Goal: Information Seeking & Learning: Check status

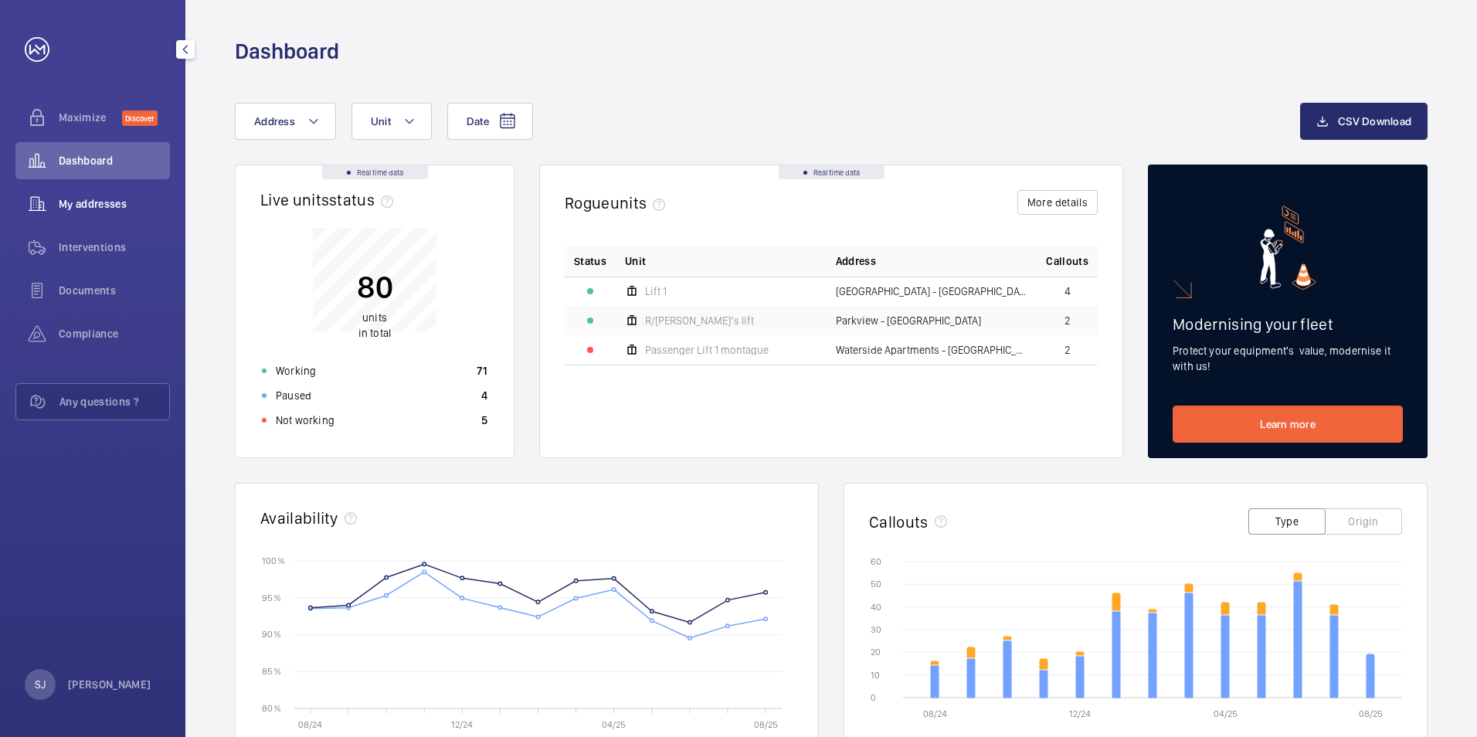
drag, startPoint x: 110, startPoint y: 207, endPoint x: 116, endPoint y: 201, distance: 8.2
click at [110, 207] on span "My addresses" at bounding box center [114, 203] width 111 height 15
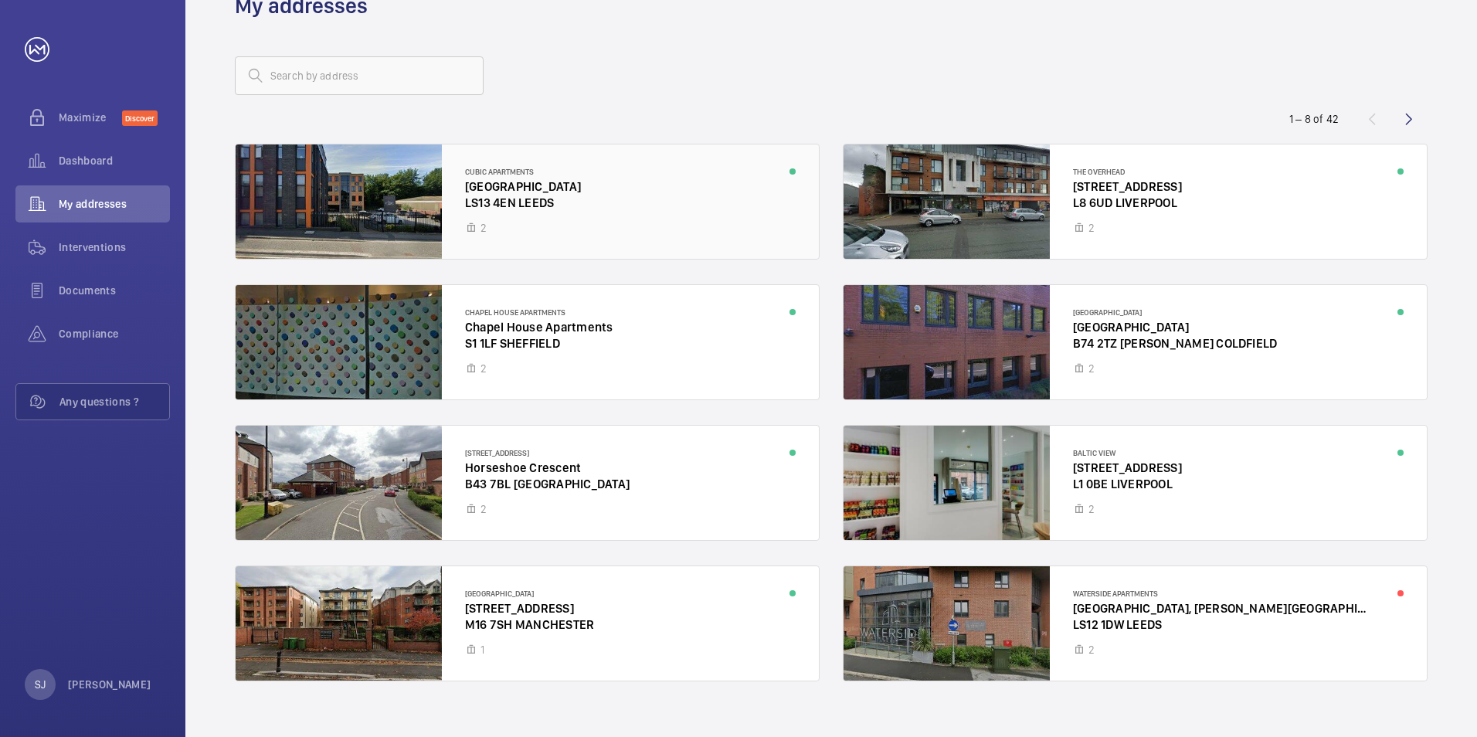
scroll to position [67, 0]
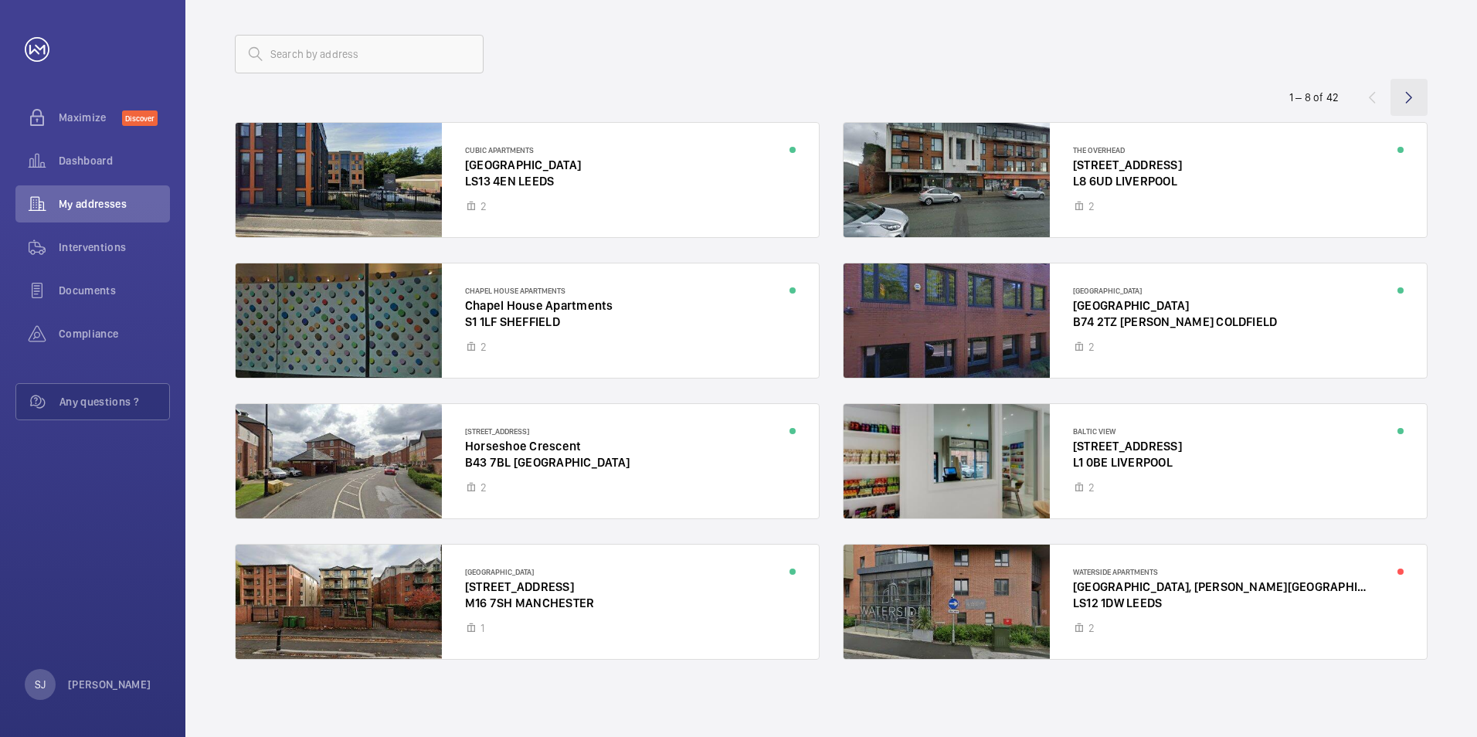
click at [1409, 95] on wm-front-icon-button at bounding box center [1408, 97] width 37 height 37
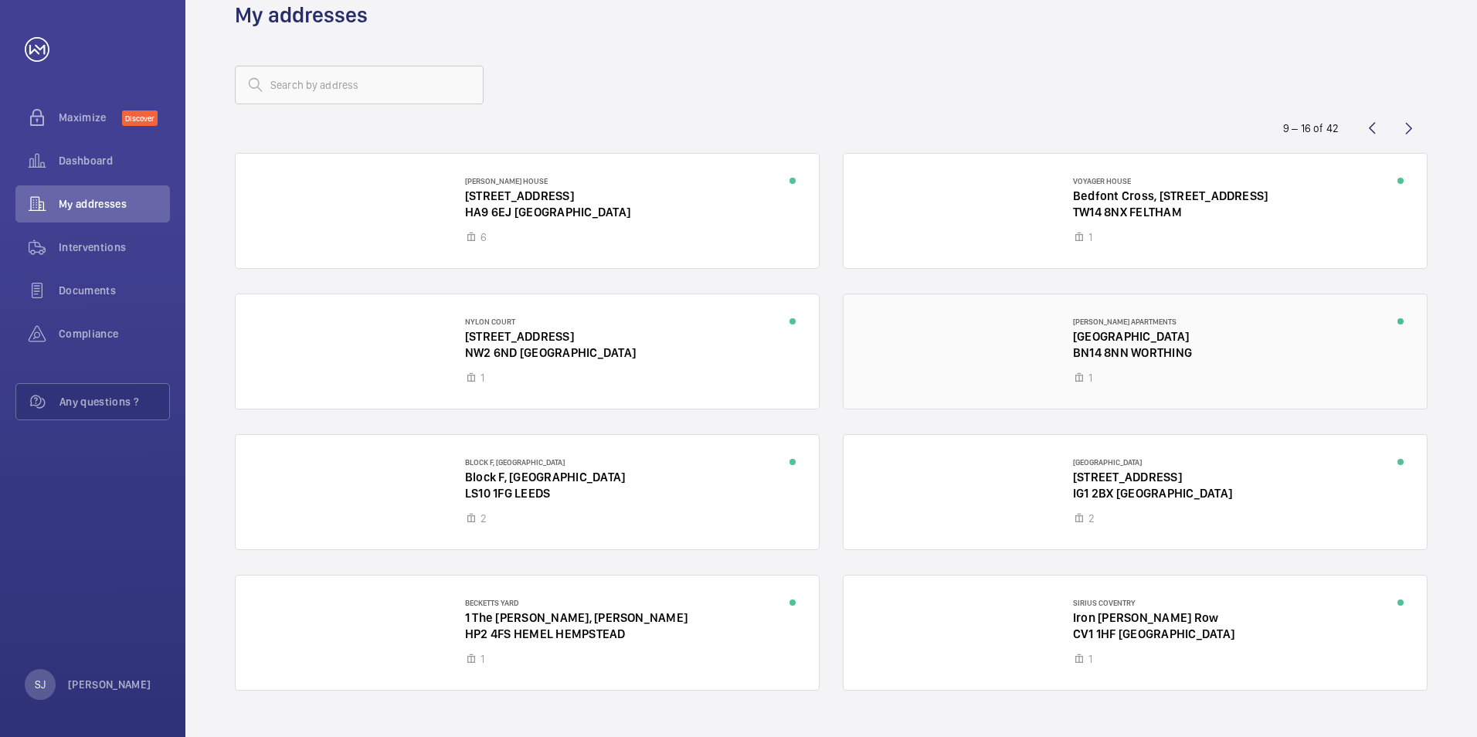
scroll to position [67, 0]
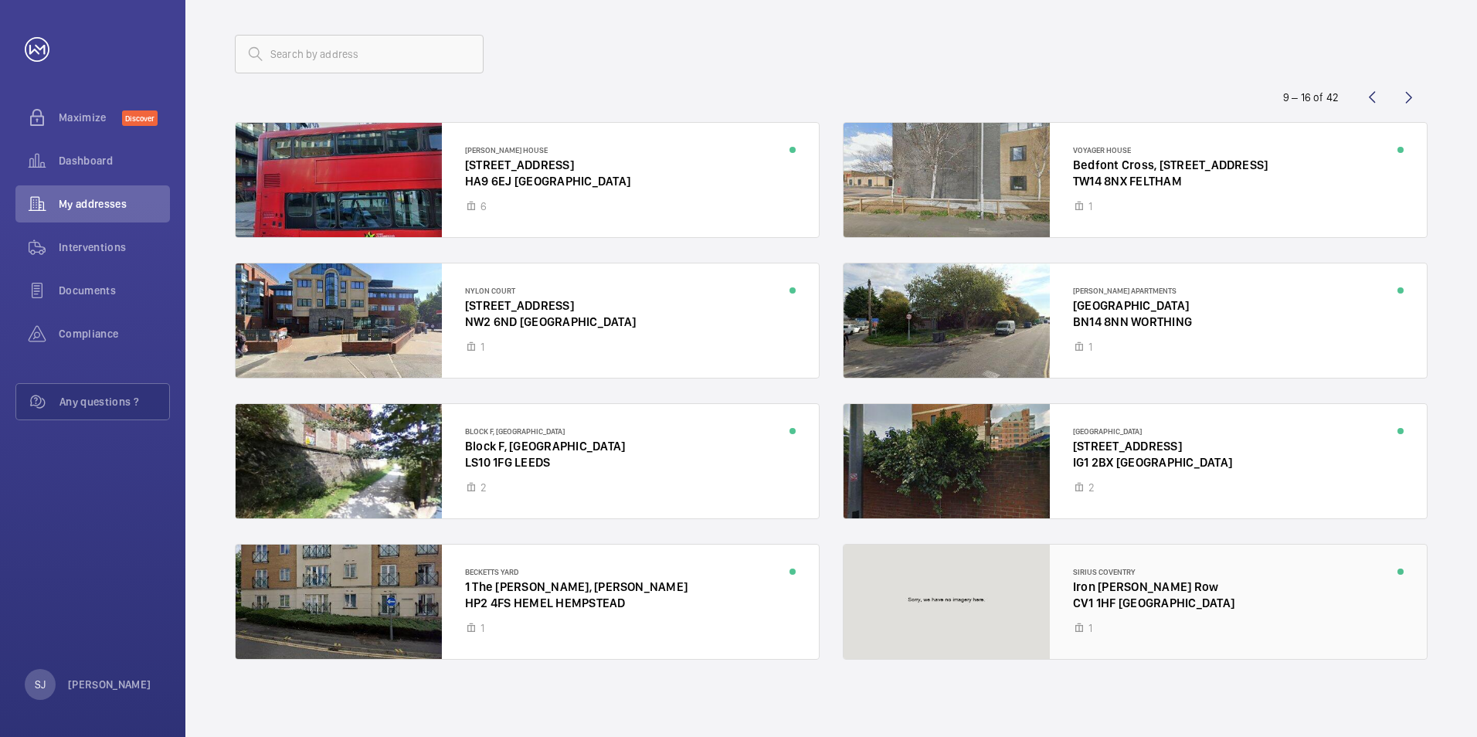
click at [1110, 611] on div at bounding box center [1134, 602] width 583 height 114
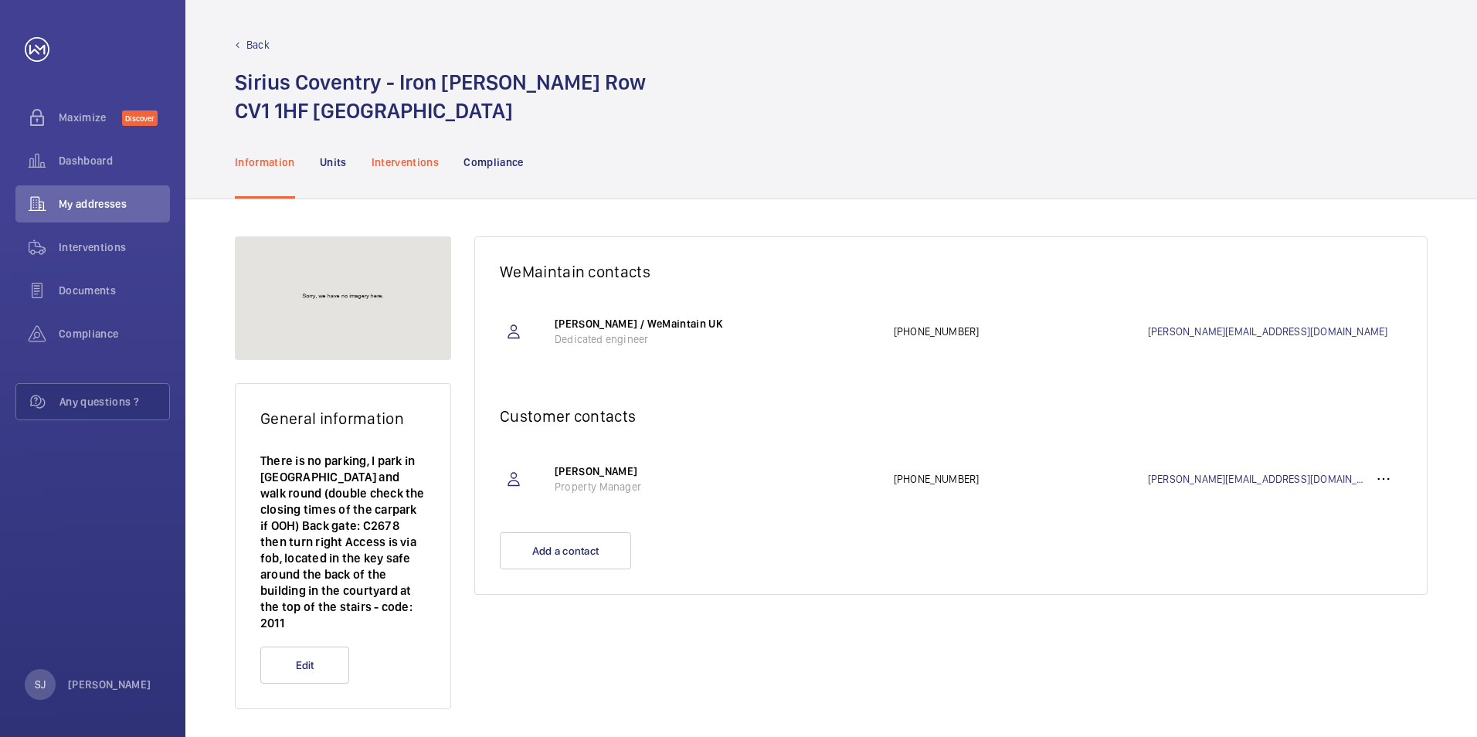
click at [419, 171] on div "Interventions" at bounding box center [406, 161] width 68 height 73
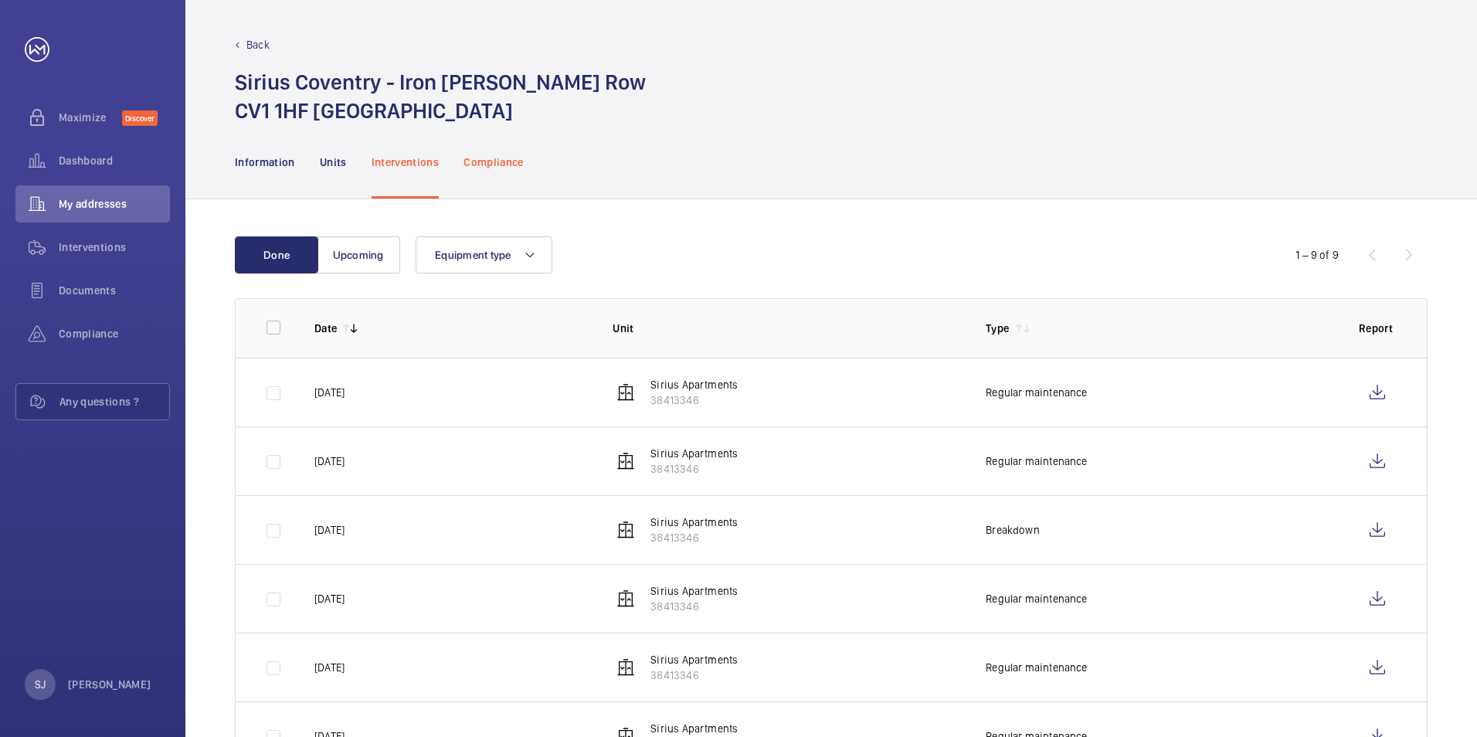
click at [504, 164] on p "Compliance" at bounding box center [493, 161] width 60 height 15
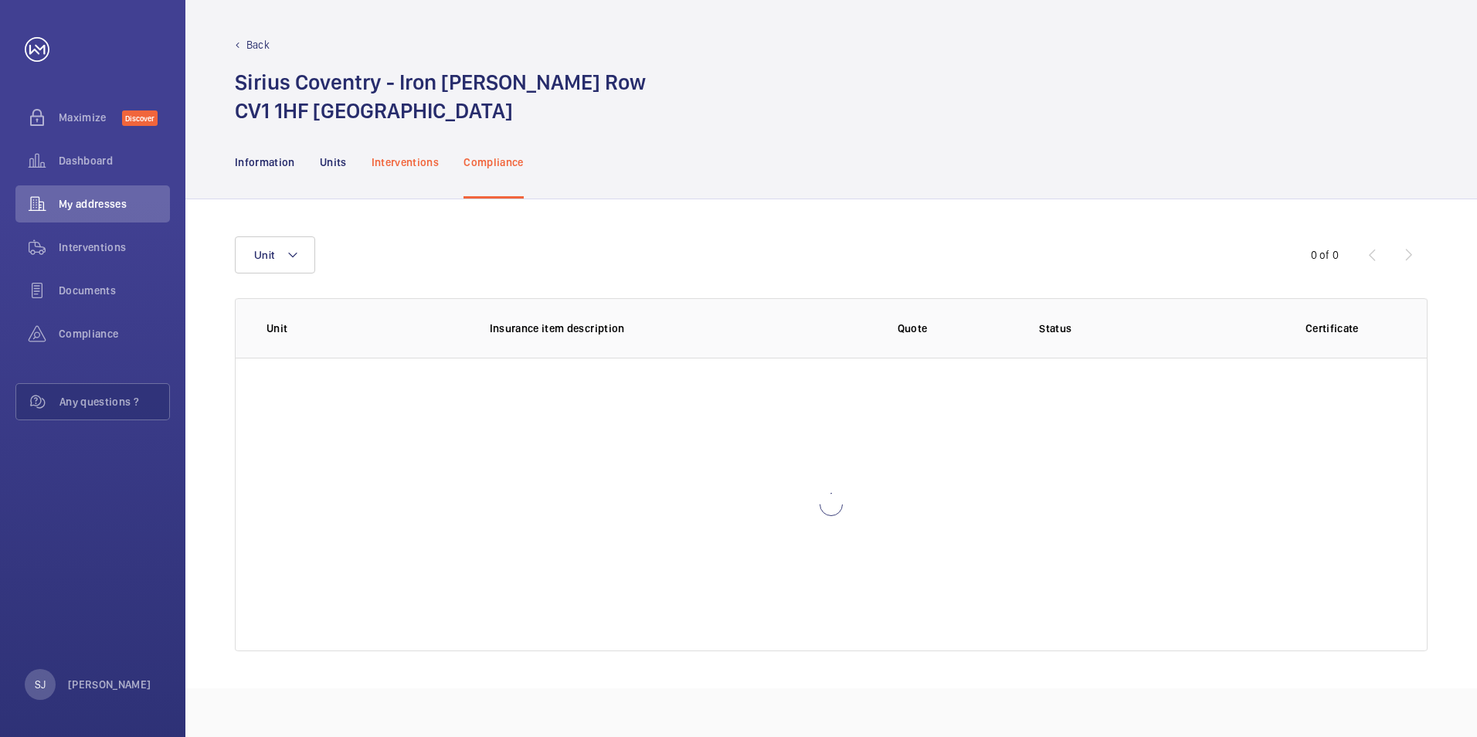
click at [414, 164] on p "Interventions" at bounding box center [406, 161] width 68 height 15
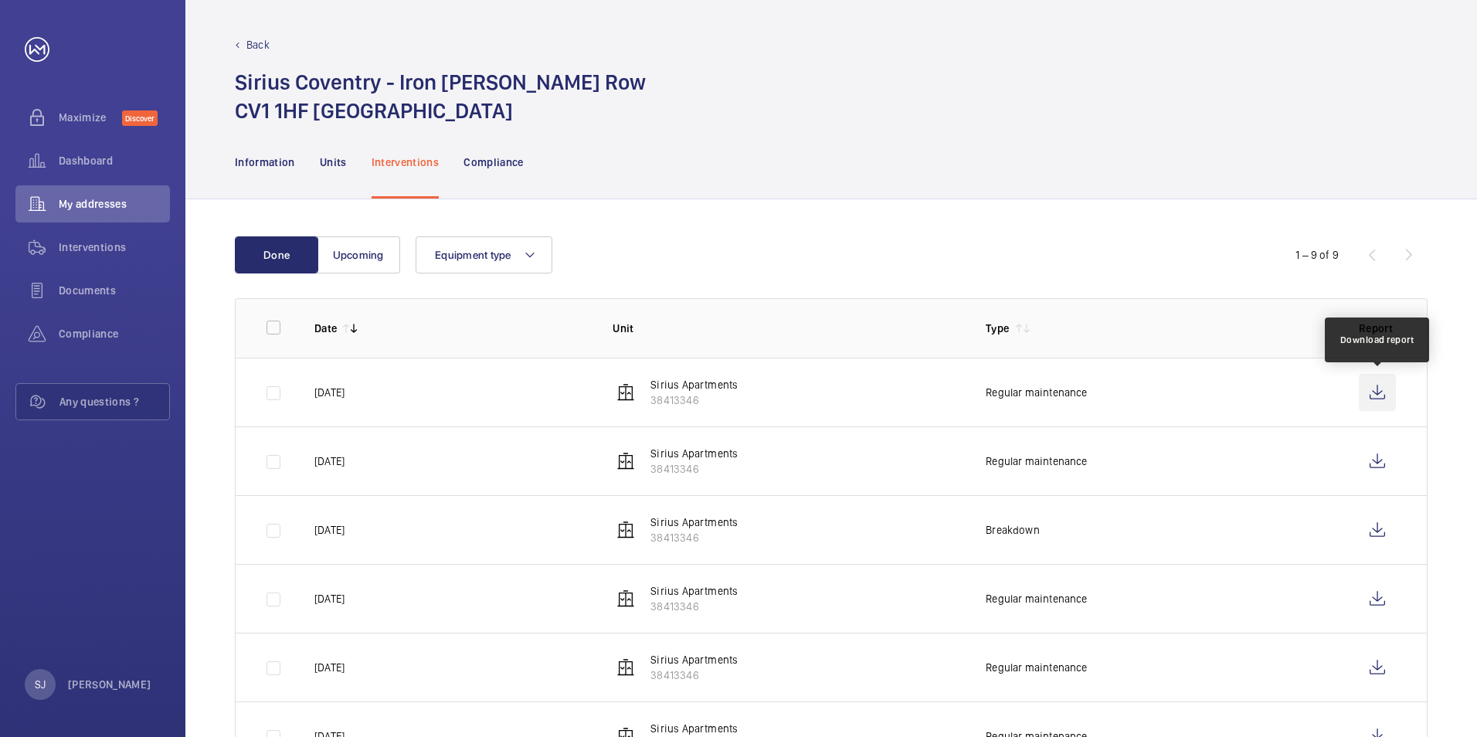
click at [1378, 389] on wm-front-icon-button at bounding box center [1377, 392] width 37 height 37
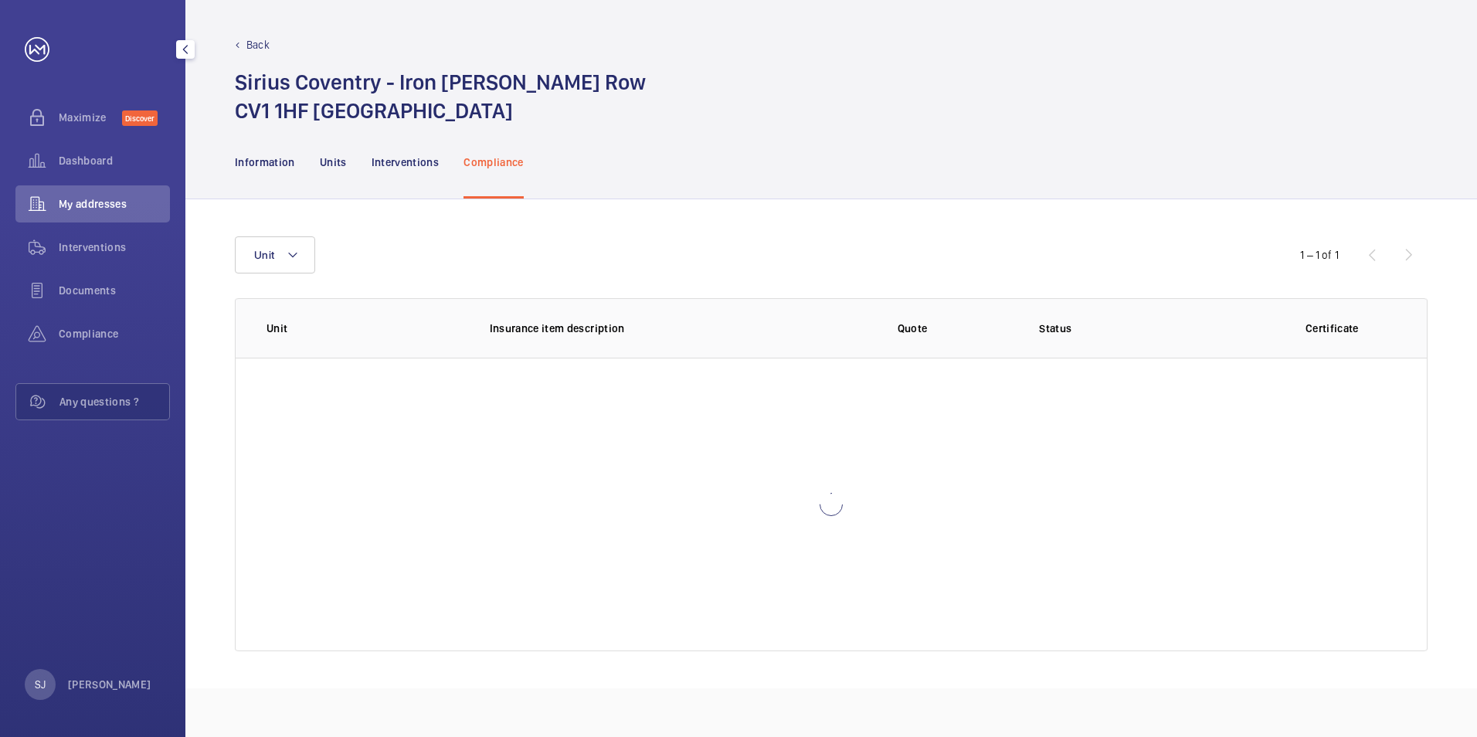
click at [97, 204] on span "My addresses" at bounding box center [114, 203] width 111 height 15
click at [384, 165] on p "Interventions" at bounding box center [406, 161] width 68 height 15
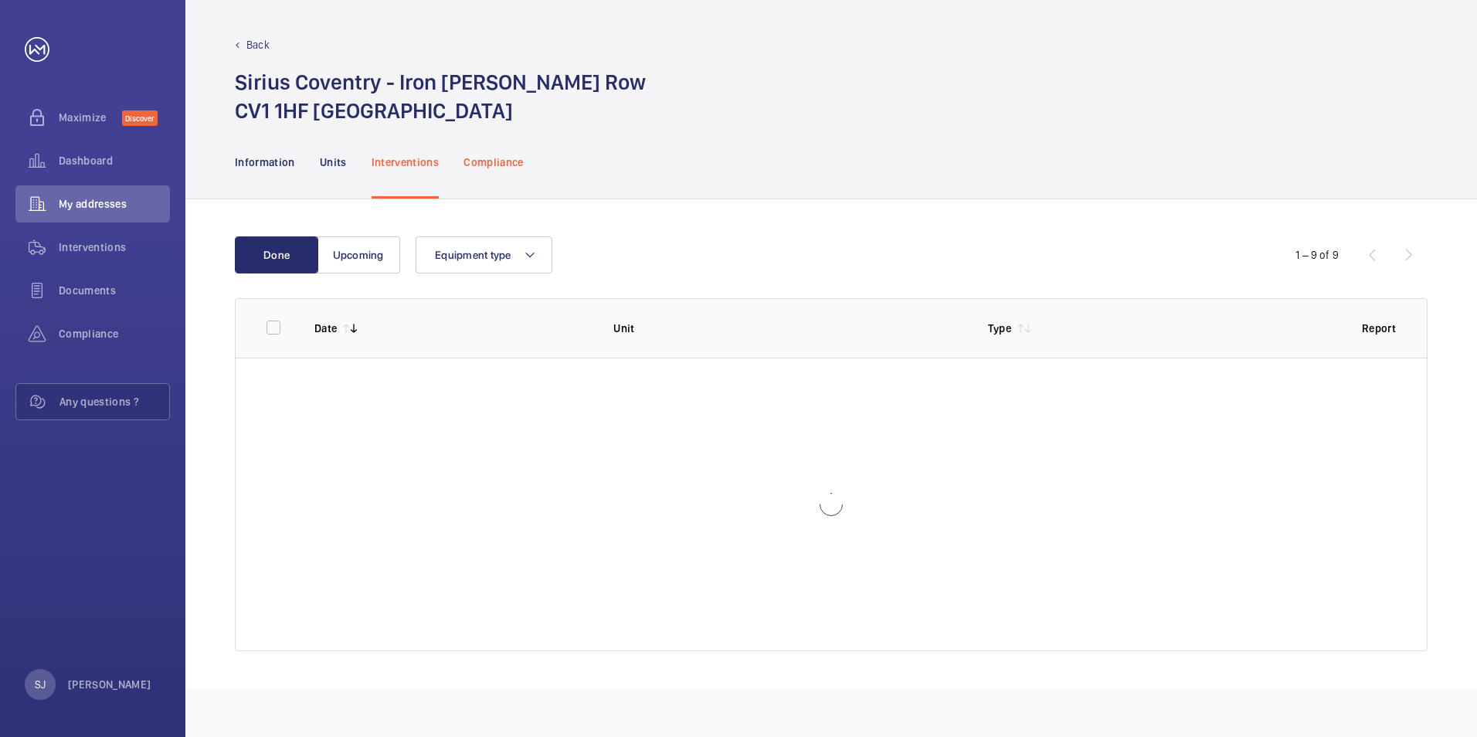
click at [465, 171] on div "Compliance" at bounding box center [493, 161] width 60 height 73
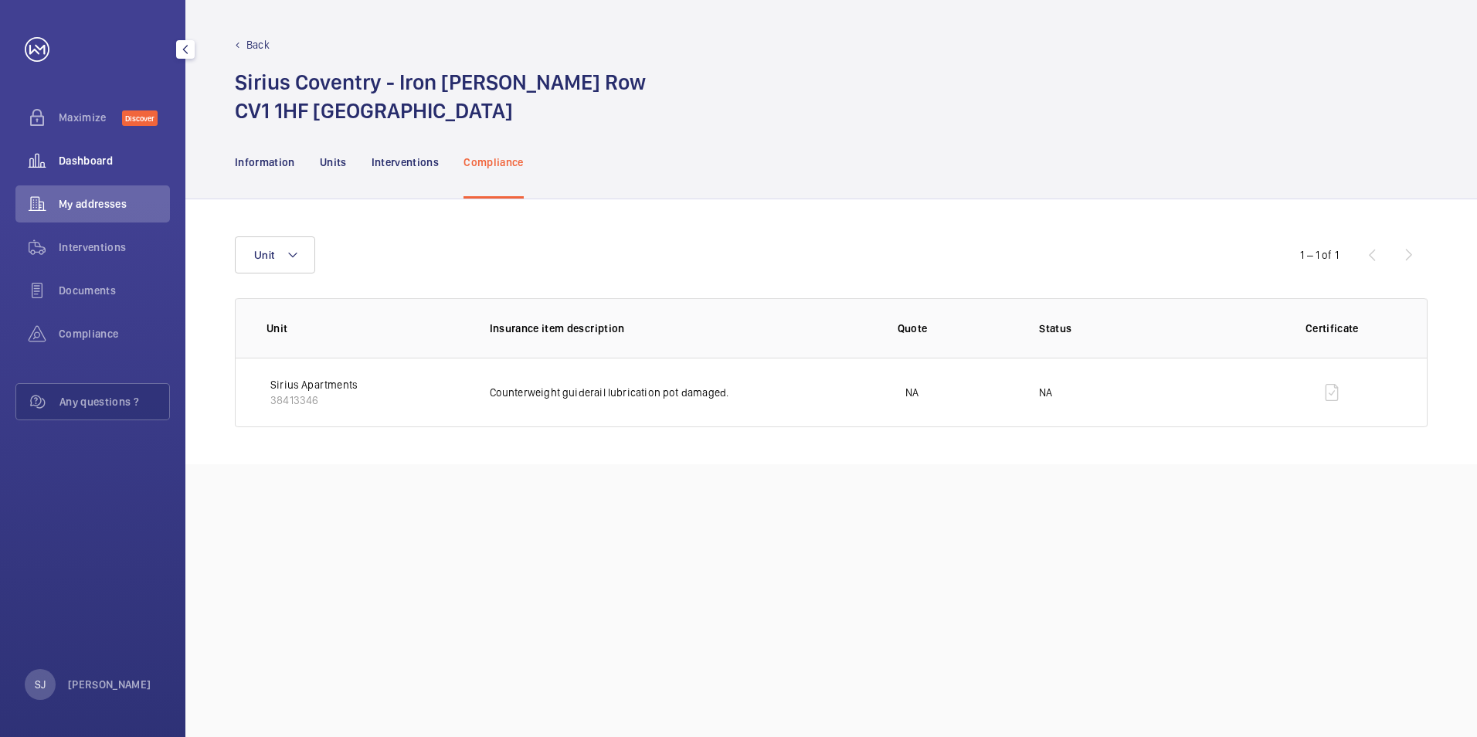
click at [90, 157] on span "Dashboard" at bounding box center [114, 160] width 111 height 15
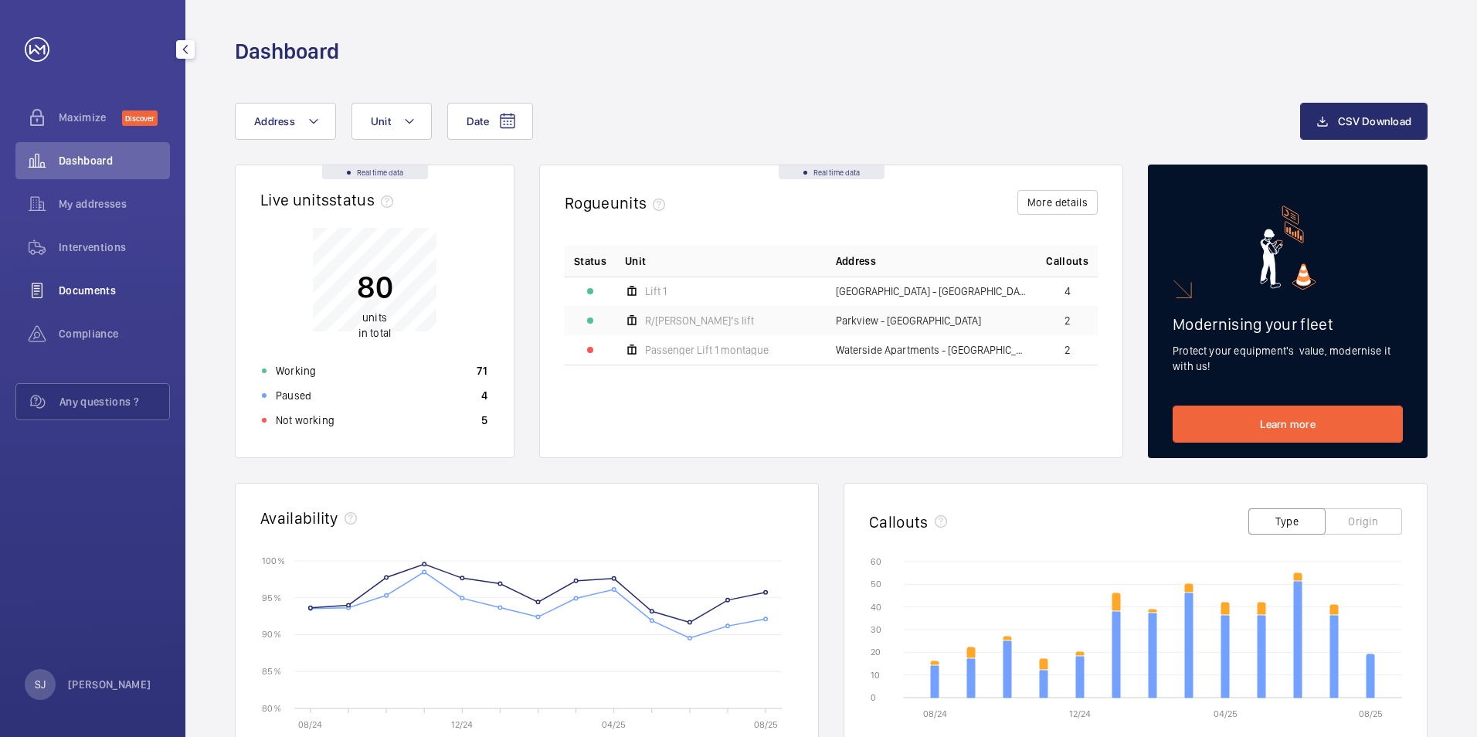
click at [107, 283] on span "Documents" at bounding box center [114, 290] width 111 height 15
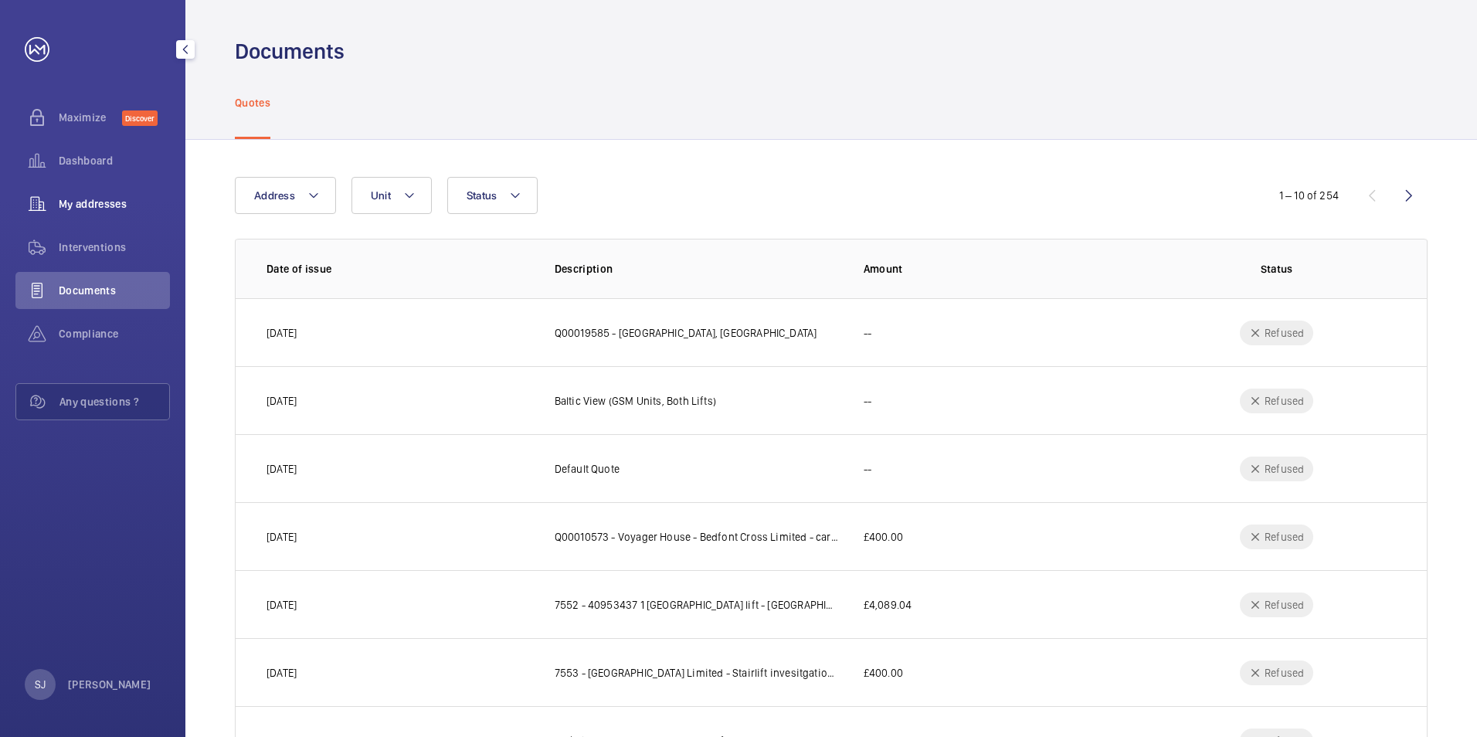
click at [124, 197] on span "My addresses" at bounding box center [114, 203] width 111 height 15
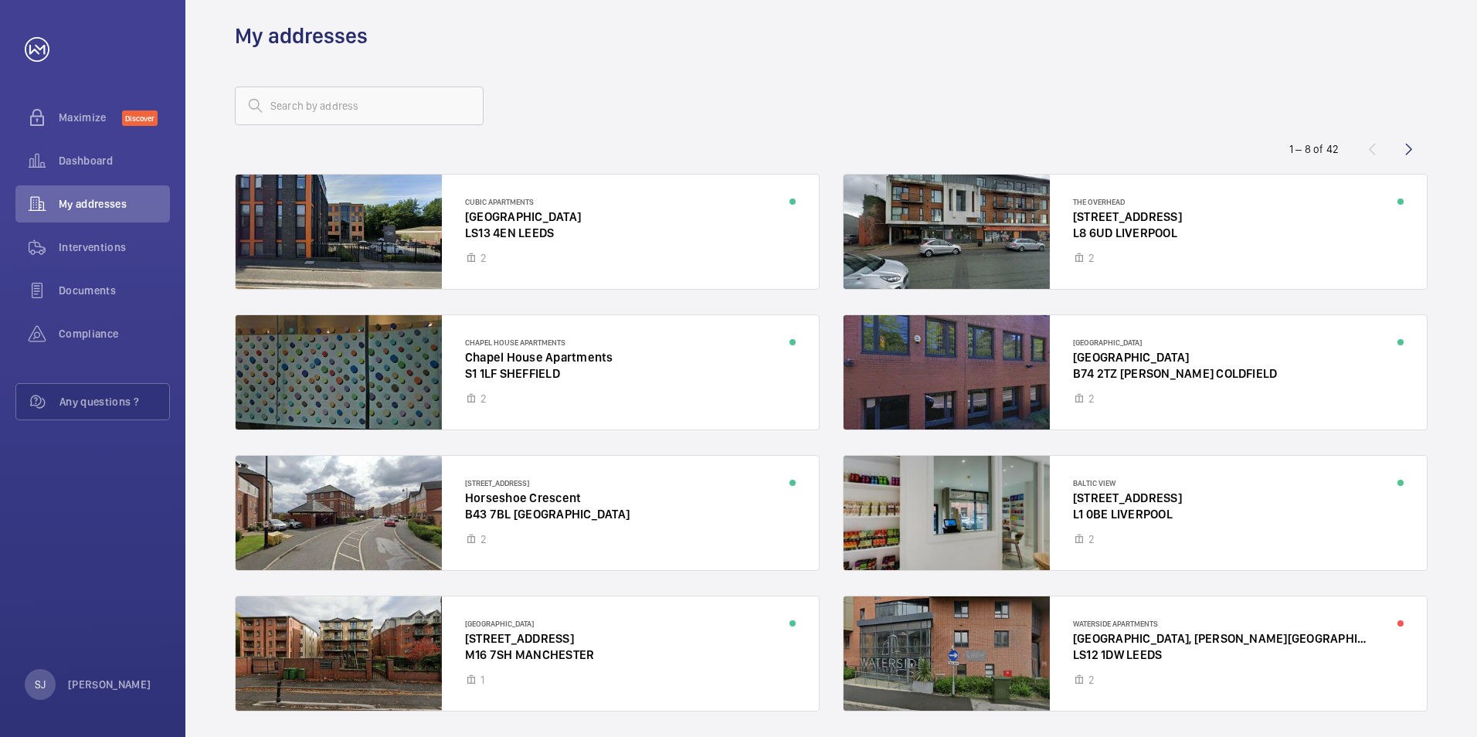
scroll to position [67, 0]
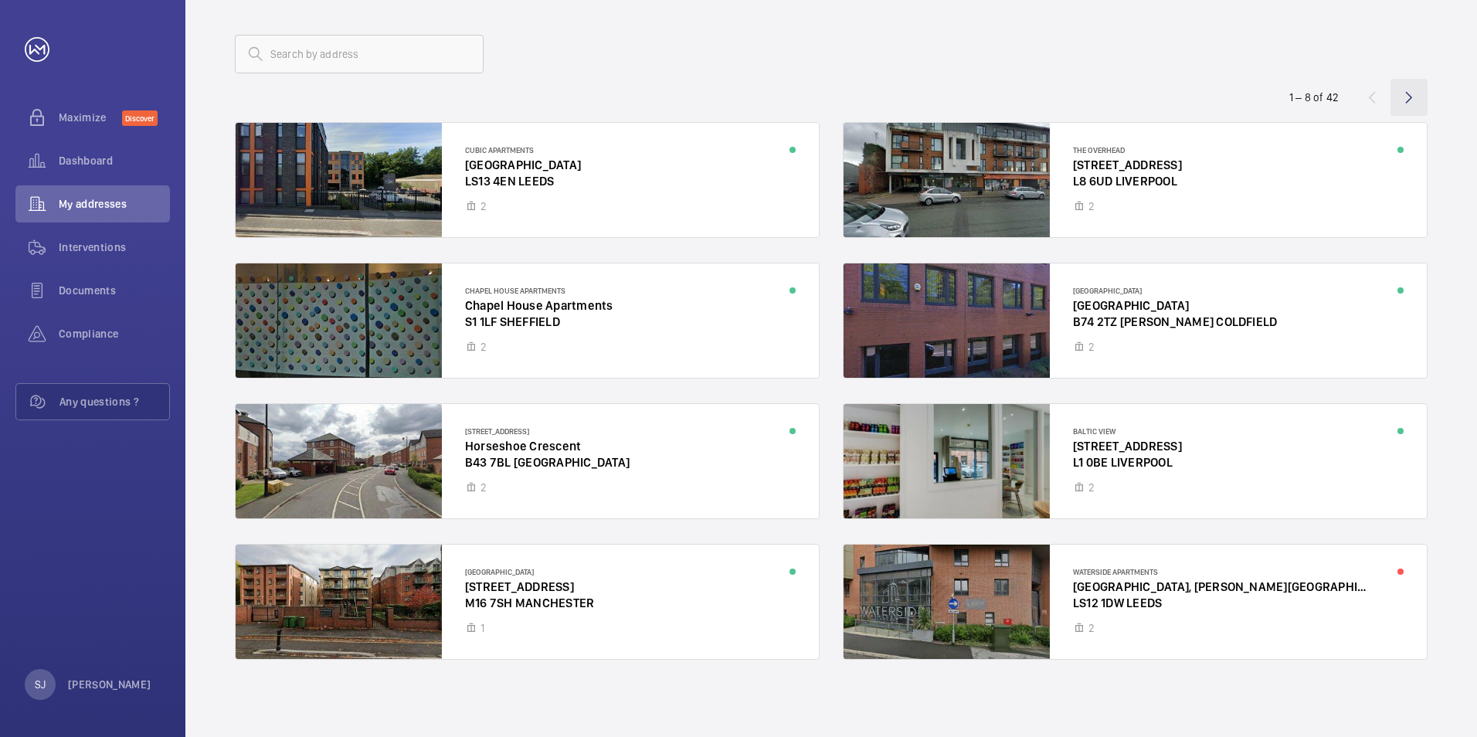
click at [1414, 83] on wm-front-icon-button at bounding box center [1408, 97] width 37 height 37
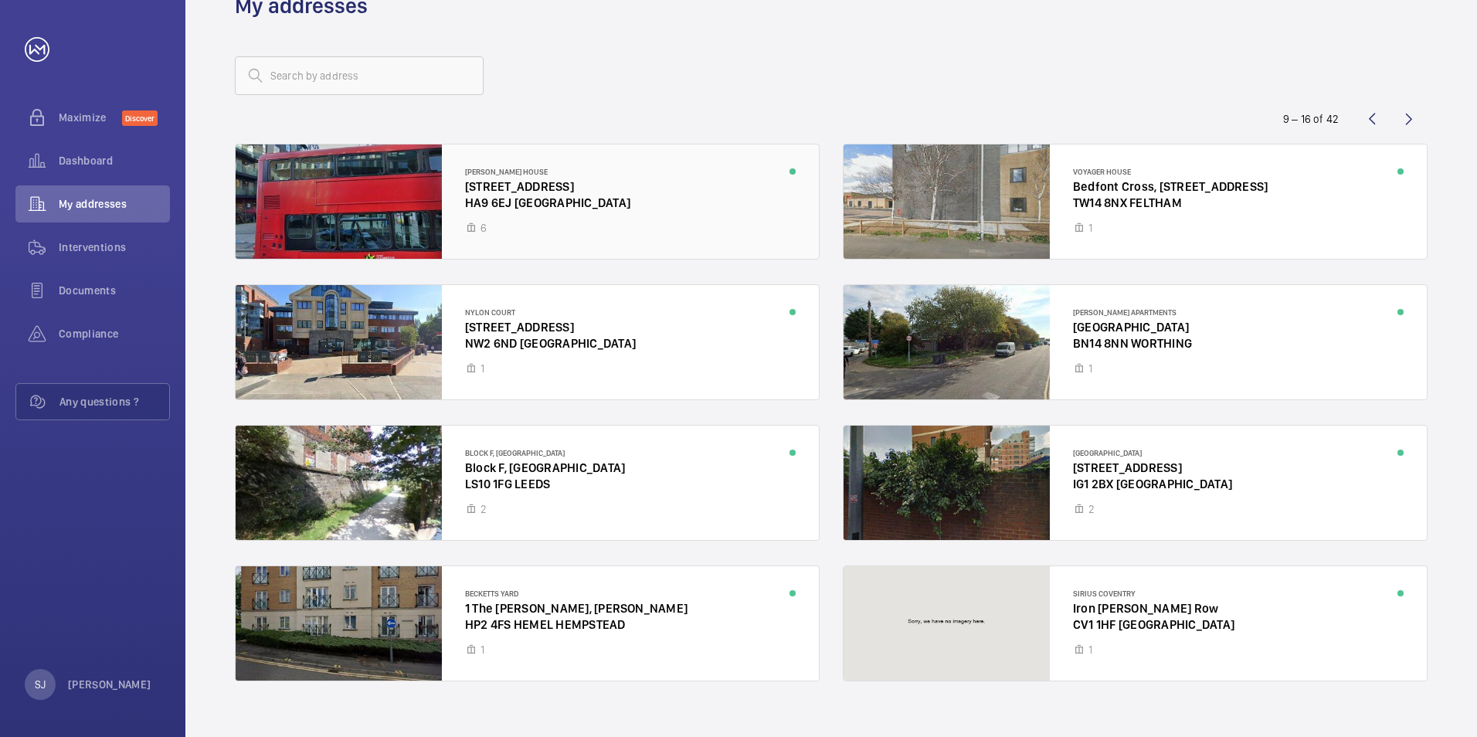
scroll to position [67, 0]
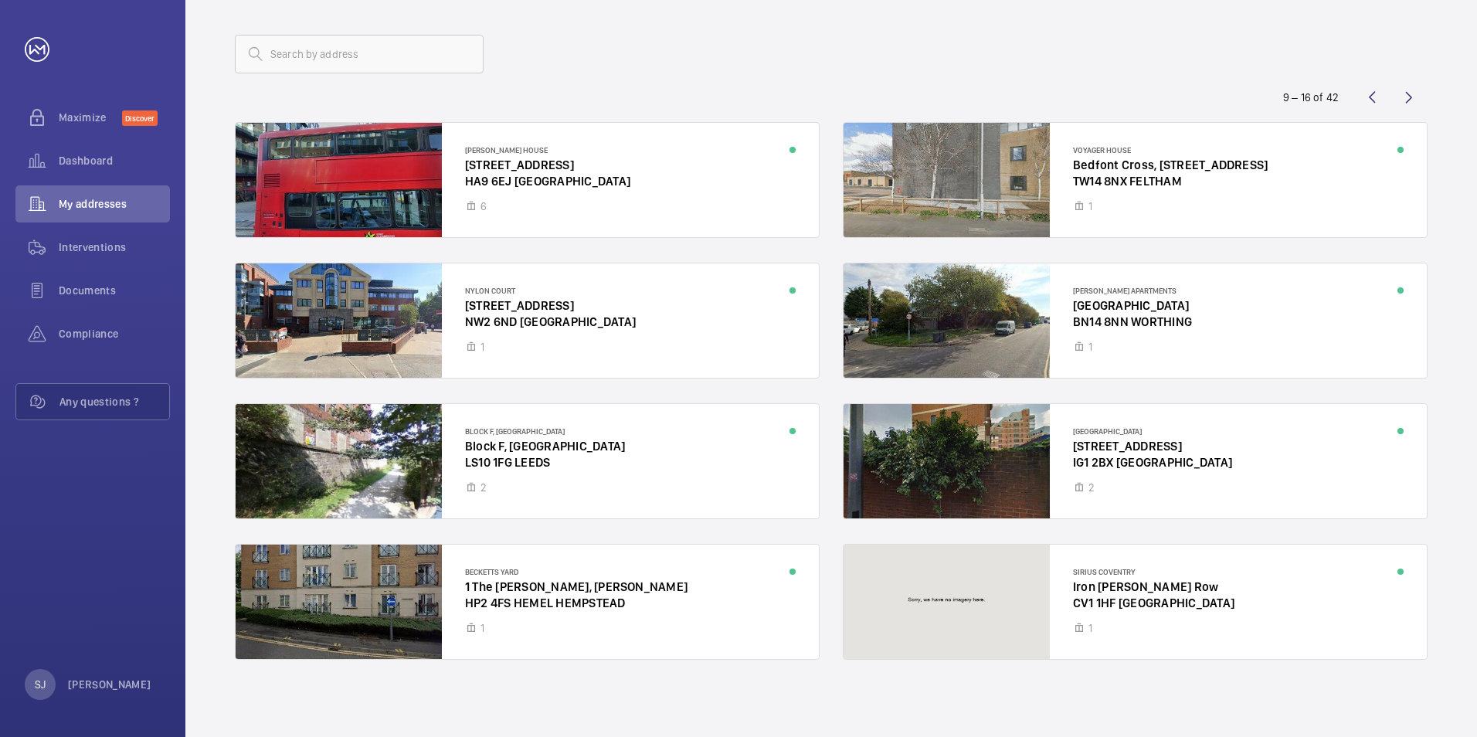
click at [1372, 102] on wm-front-icon-button at bounding box center [1371, 97] width 37 height 37
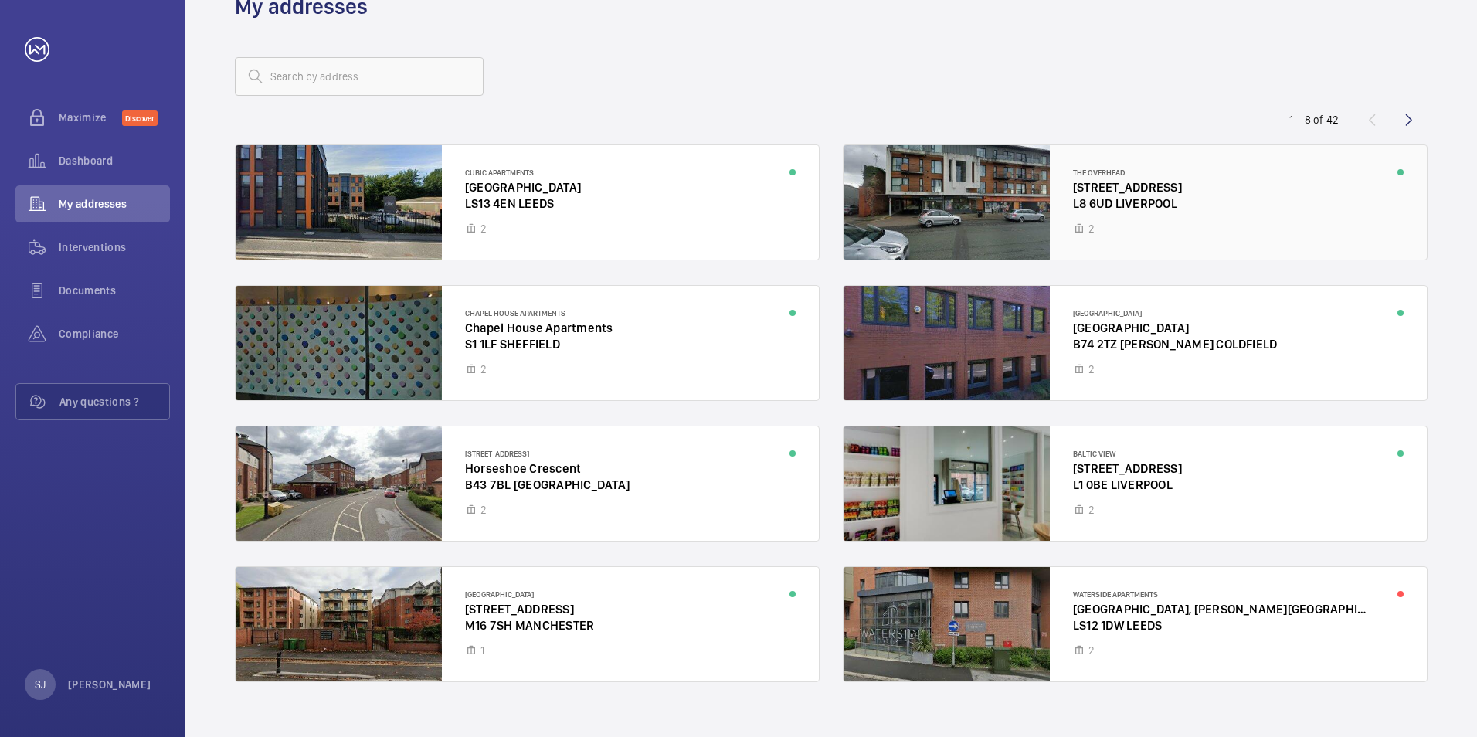
scroll to position [67, 0]
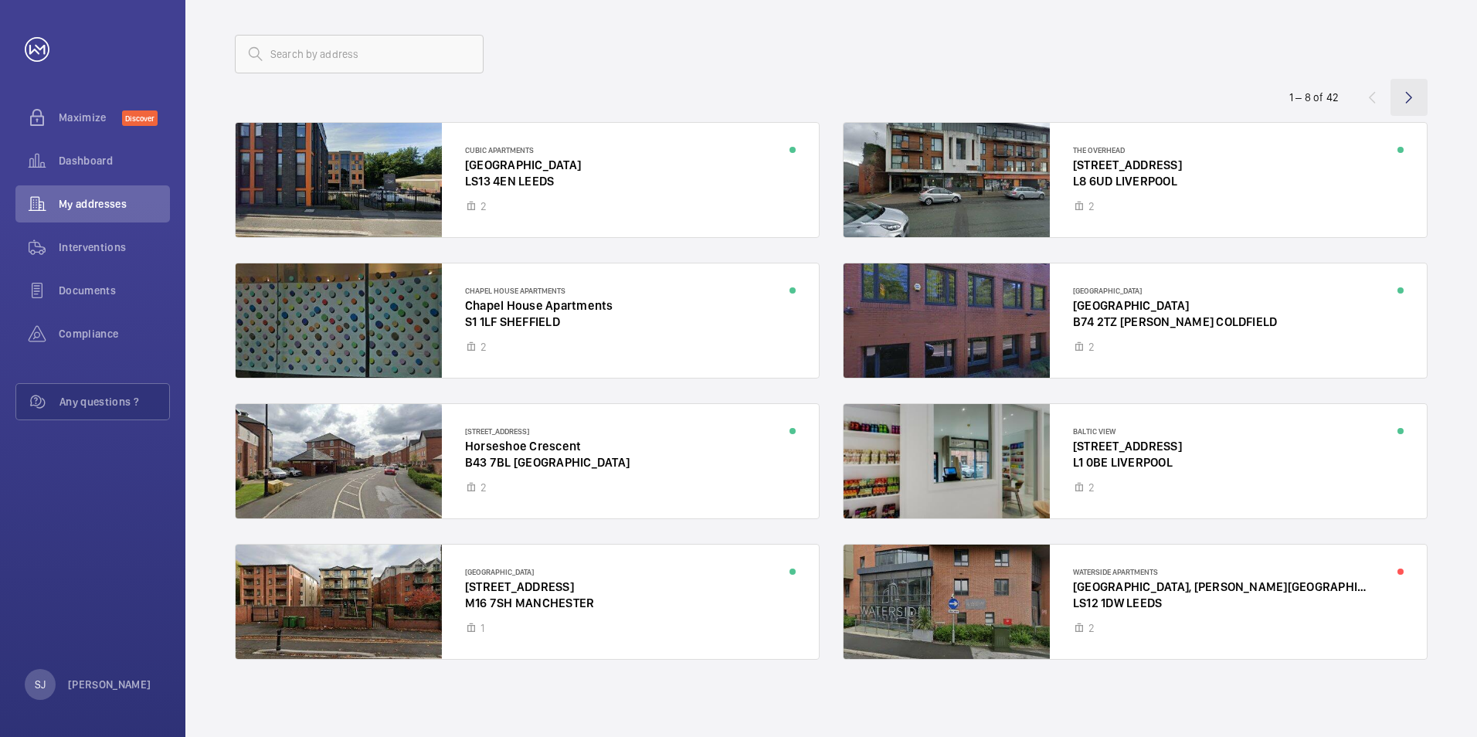
click at [1404, 103] on wm-front-icon-button at bounding box center [1408, 97] width 37 height 37
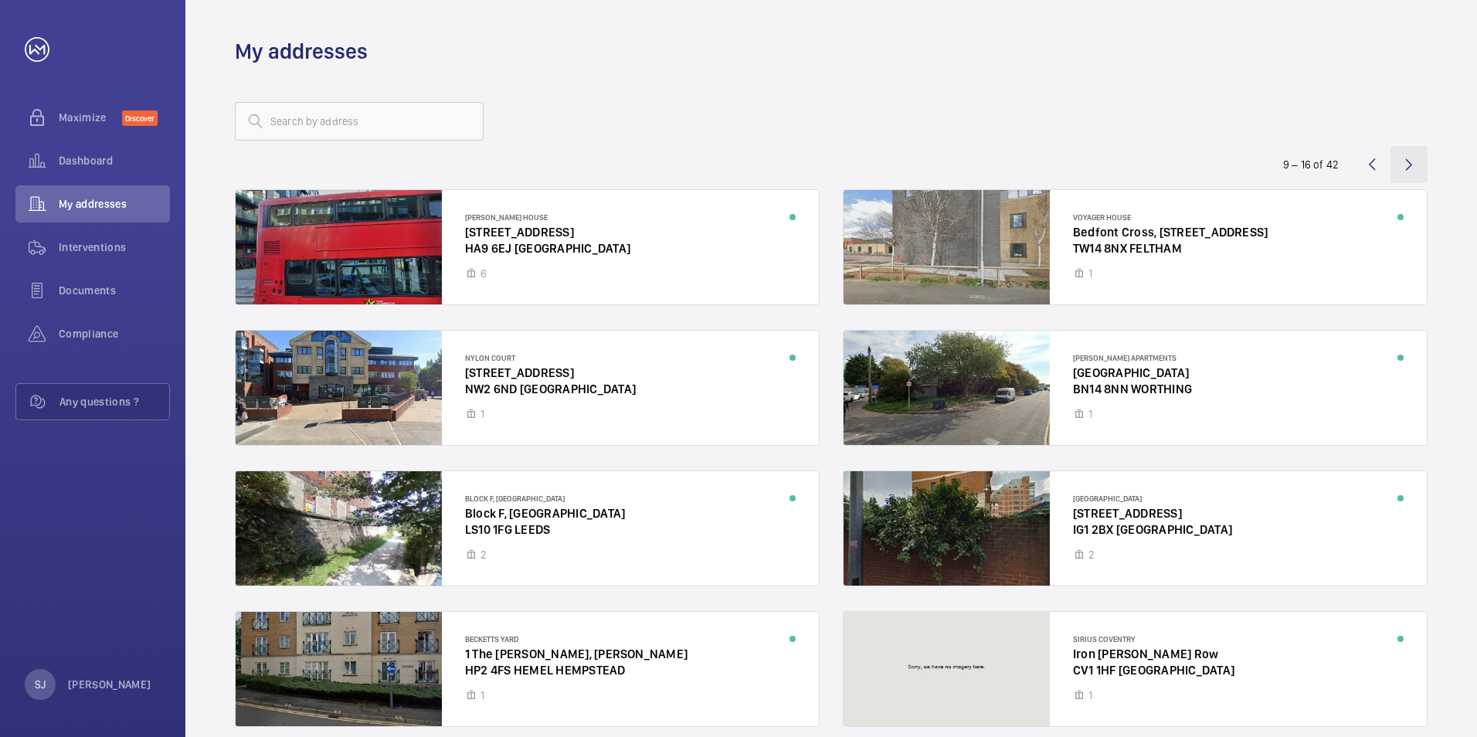
click at [1413, 162] on wm-front-icon-button at bounding box center [1408, 164] width 37 height 37
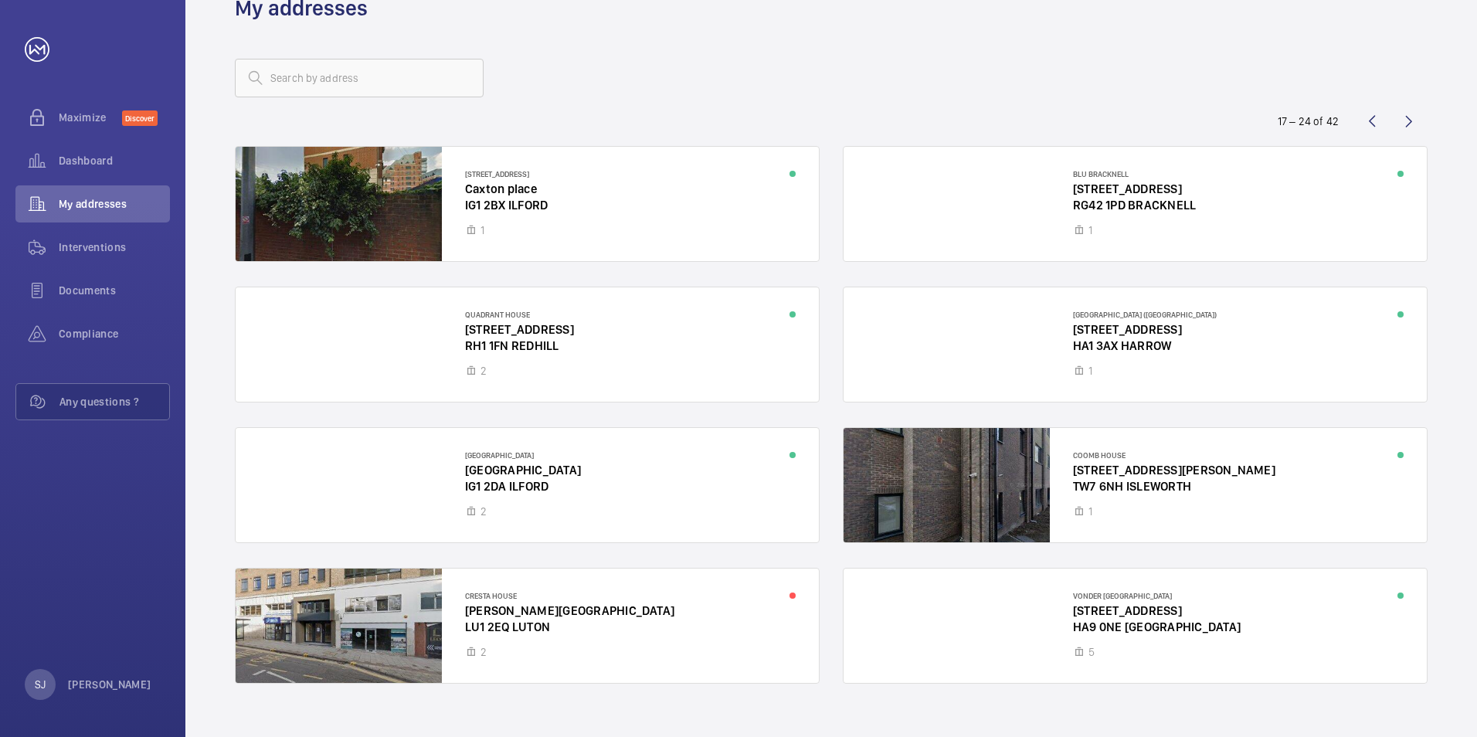
scroll to position [67, 0]
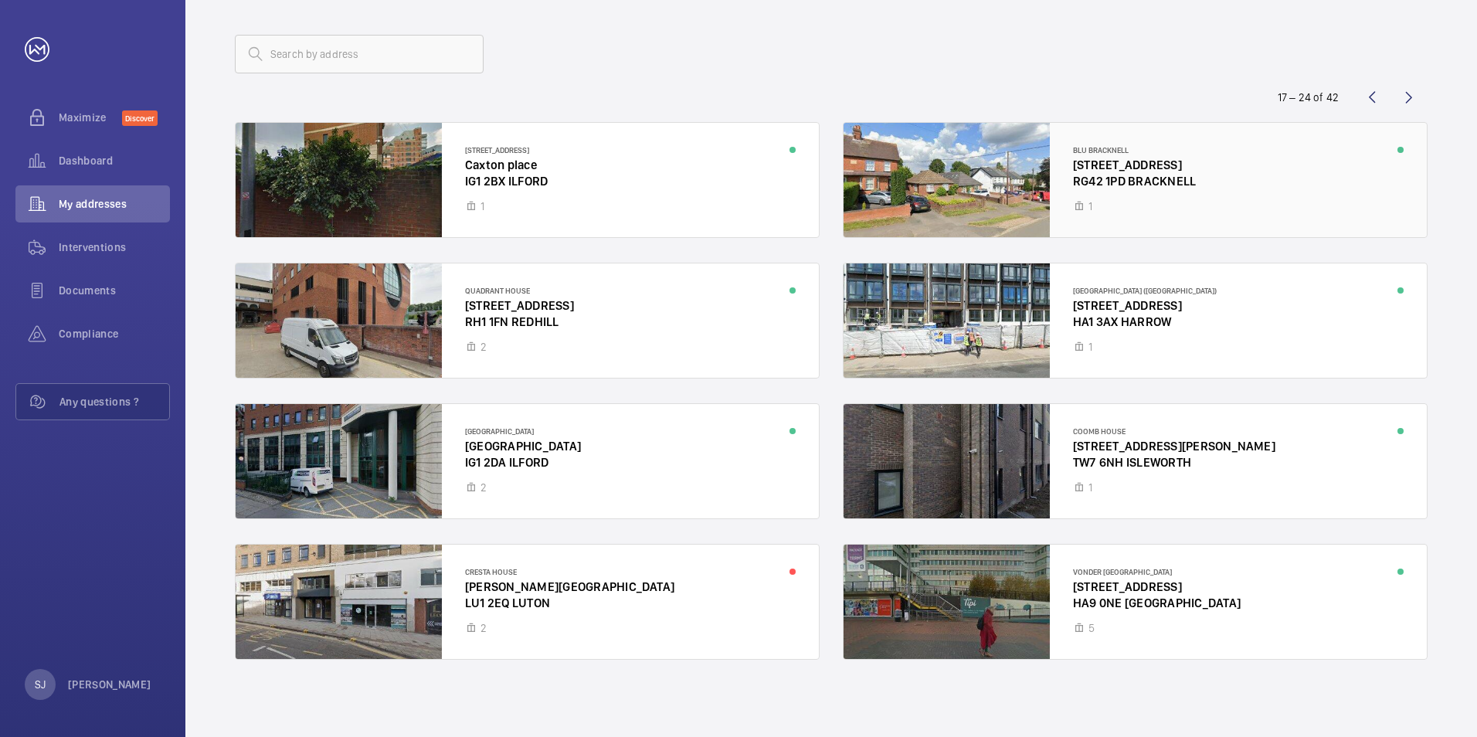
click at [1227, 150] on div at bounding box center [1134, 180] width 583 height 114
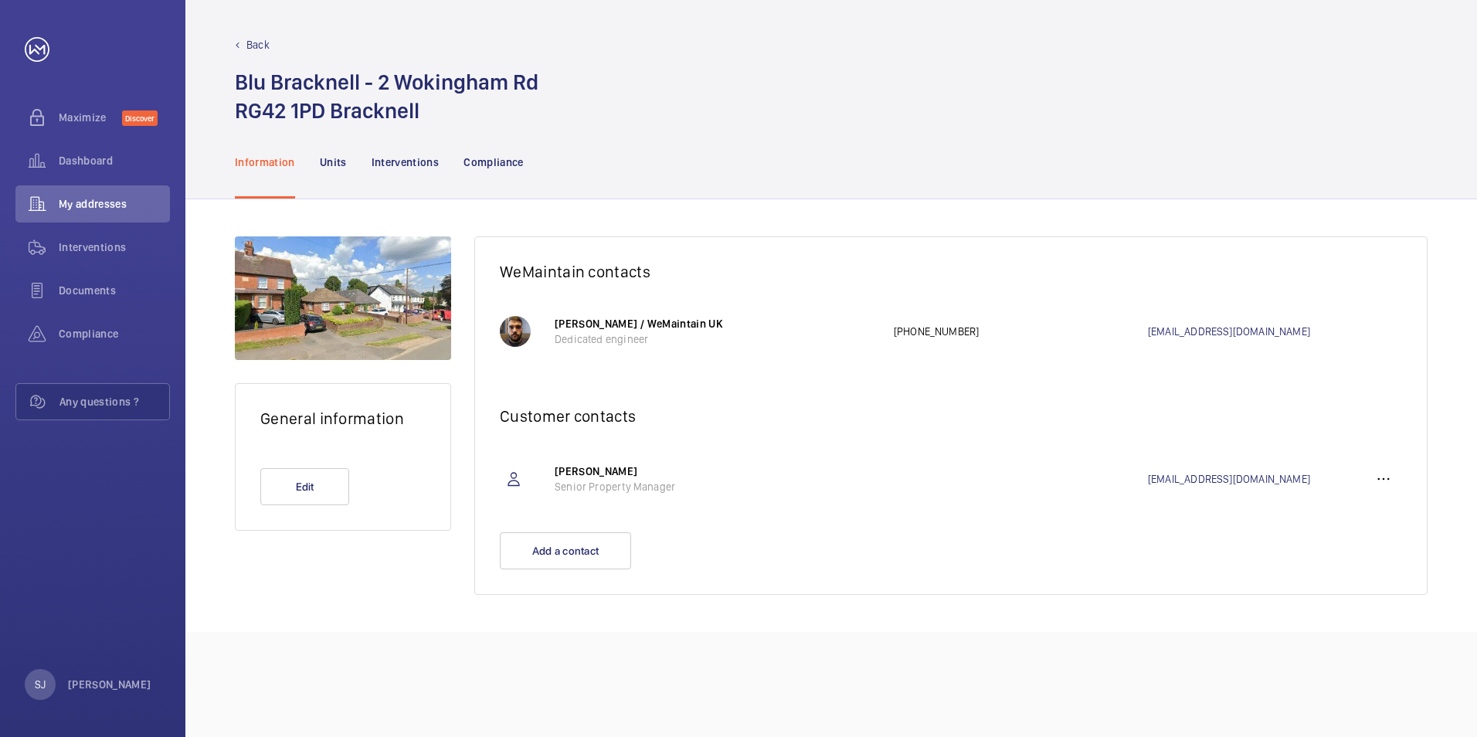
click at [243, 45] on div "Back" at bounding box center [831, 44] width 1193 height 15
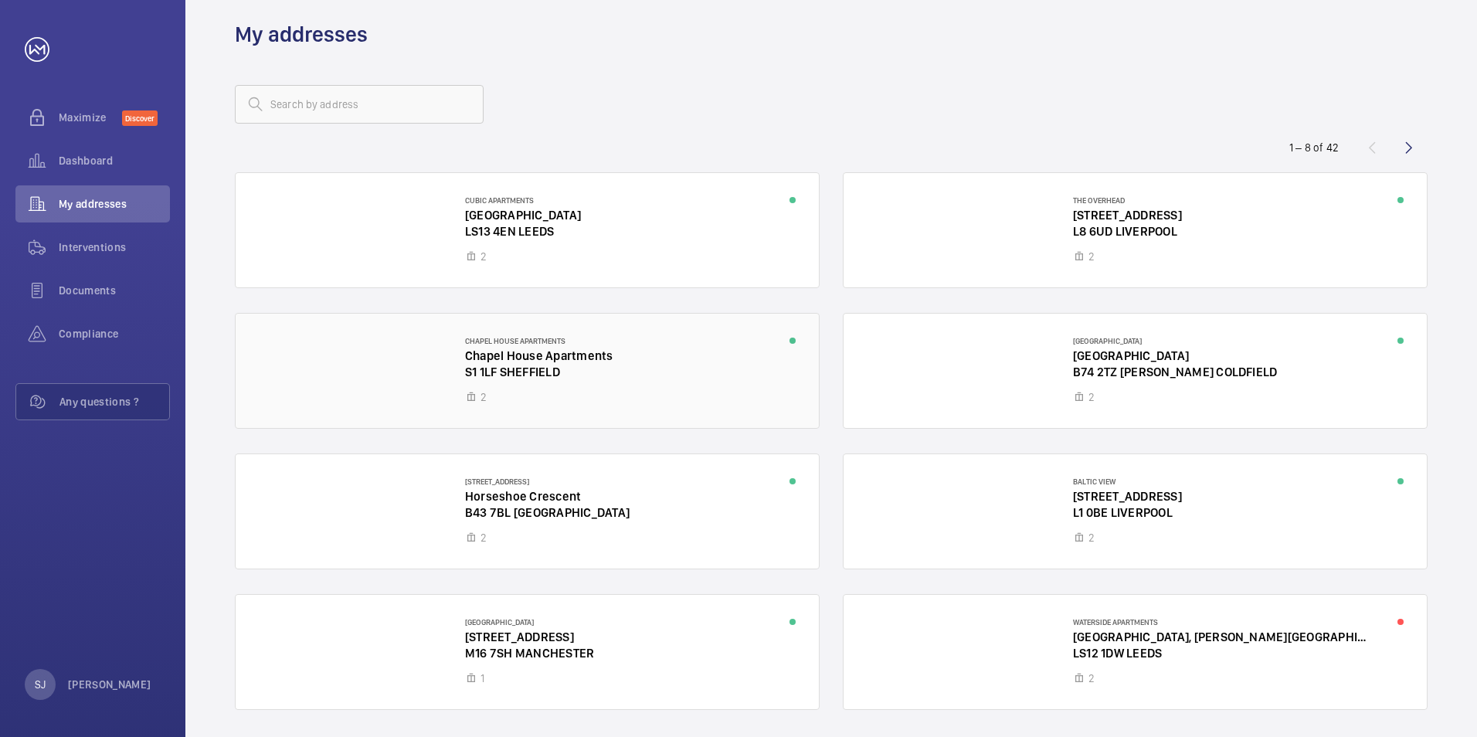
scroll to position [67, 0]
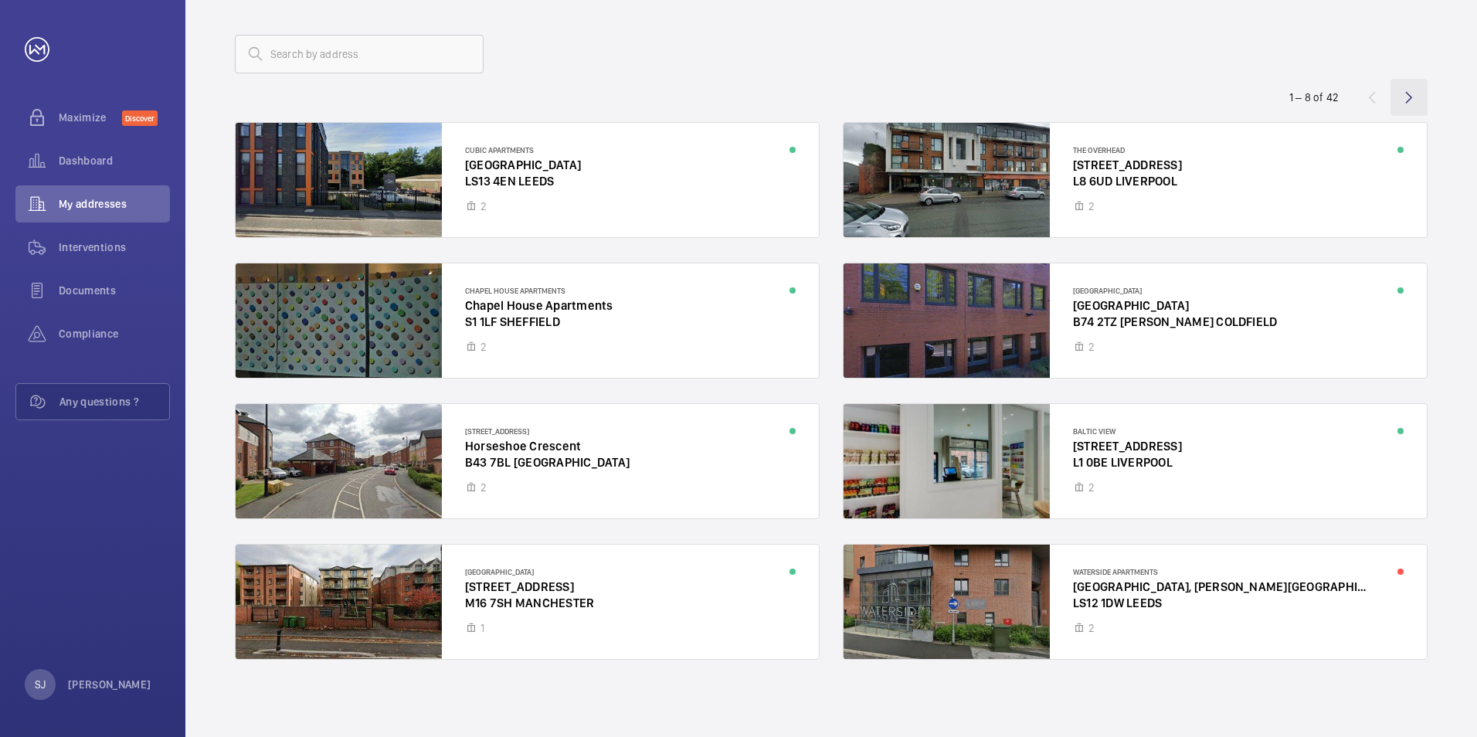
click at [1412, 102] on wm-front-icon-button at bounding box center [1408, 97] width 37 height 37
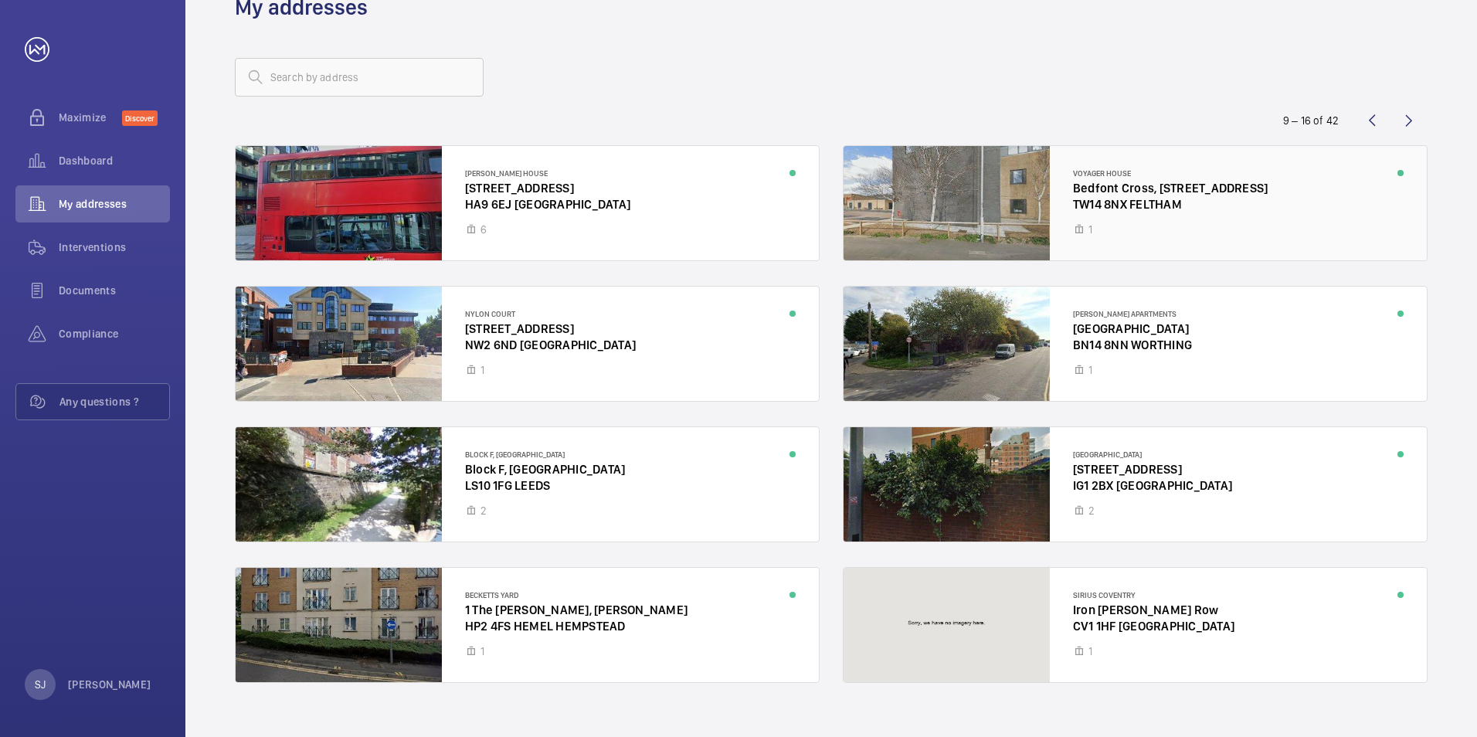
scroll to position [67, 0]
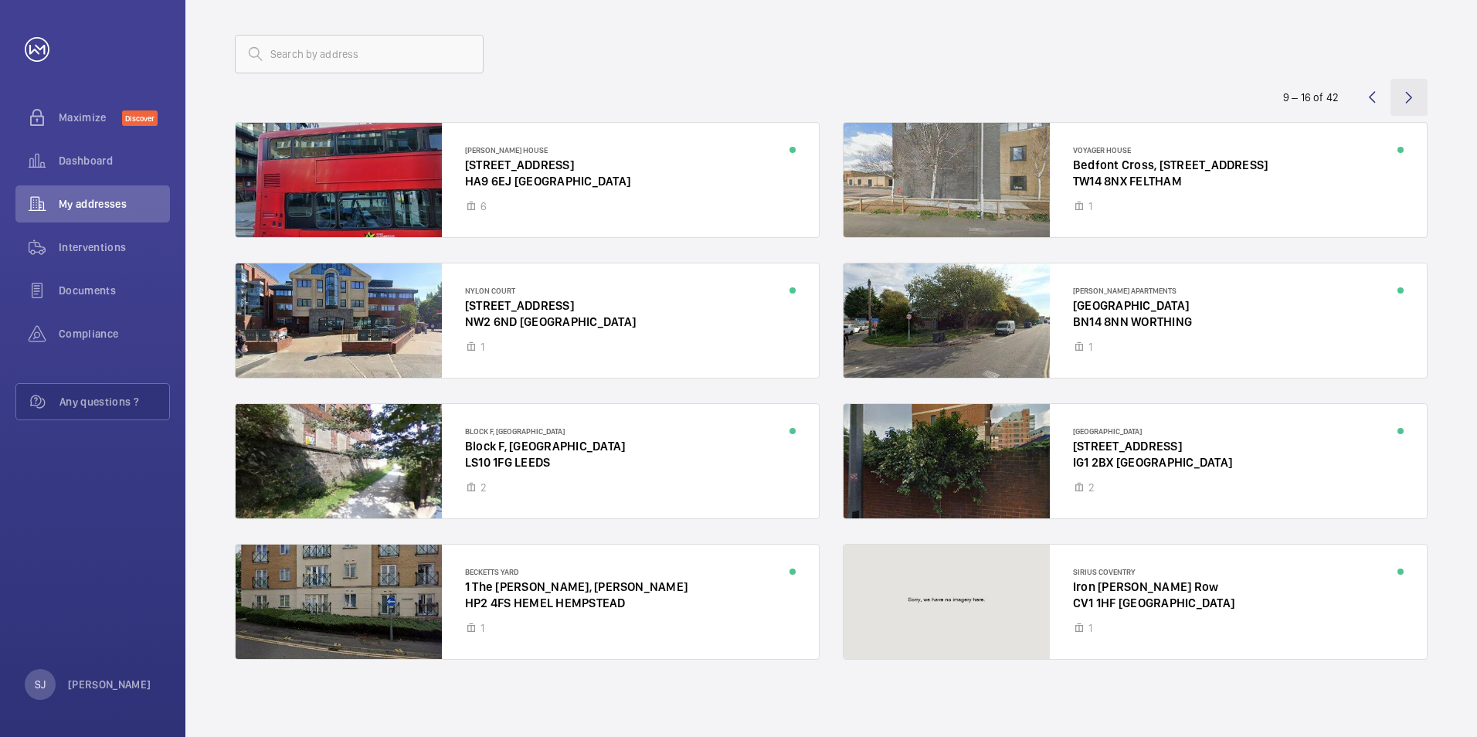
click at [1405, 102] on wm-front-icon-button at bounding box center [1408, 97] width 37 height 37
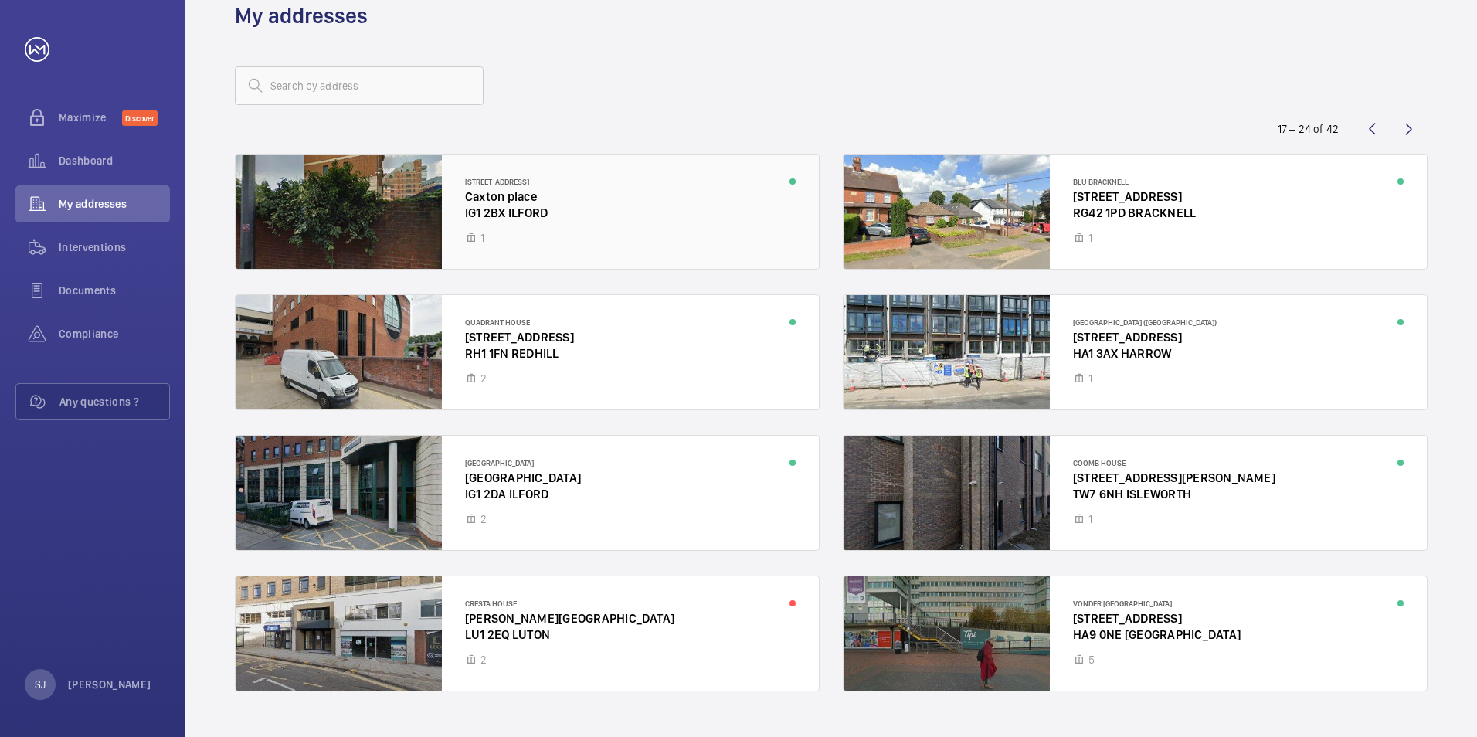
scroll to position [67, 0]
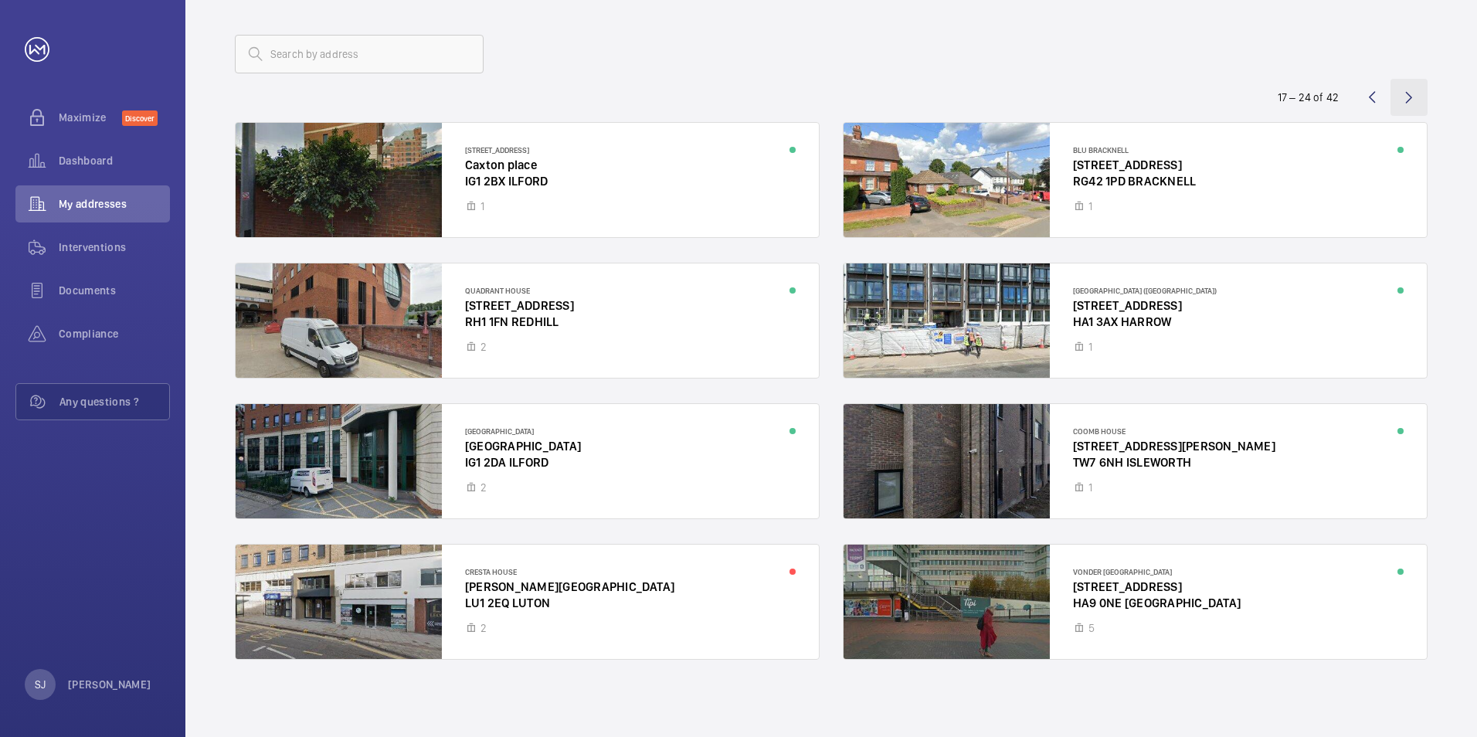
click at [1412, 91] on wm-front-icon-button at bounding box center [1408, 97] width 37 height 37
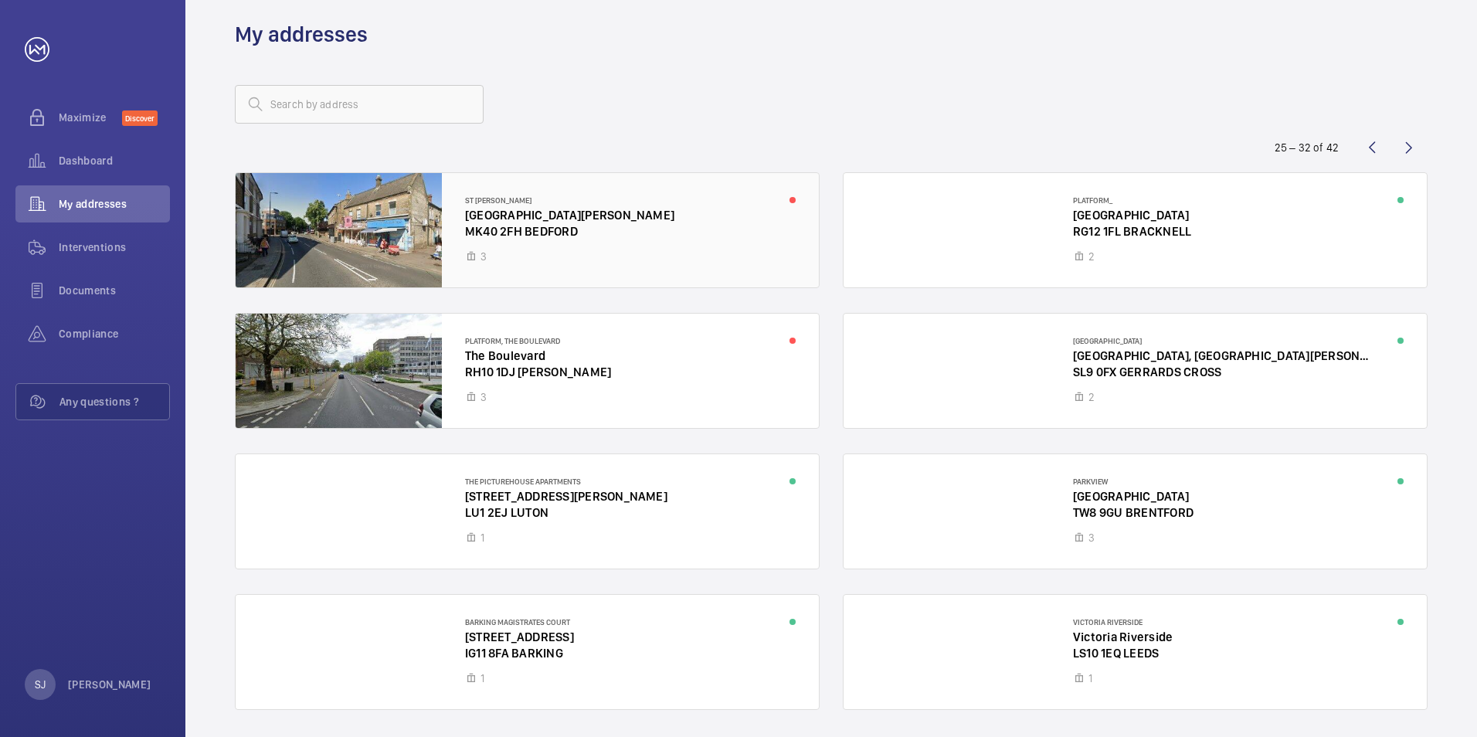
scroll to position [67, 0]
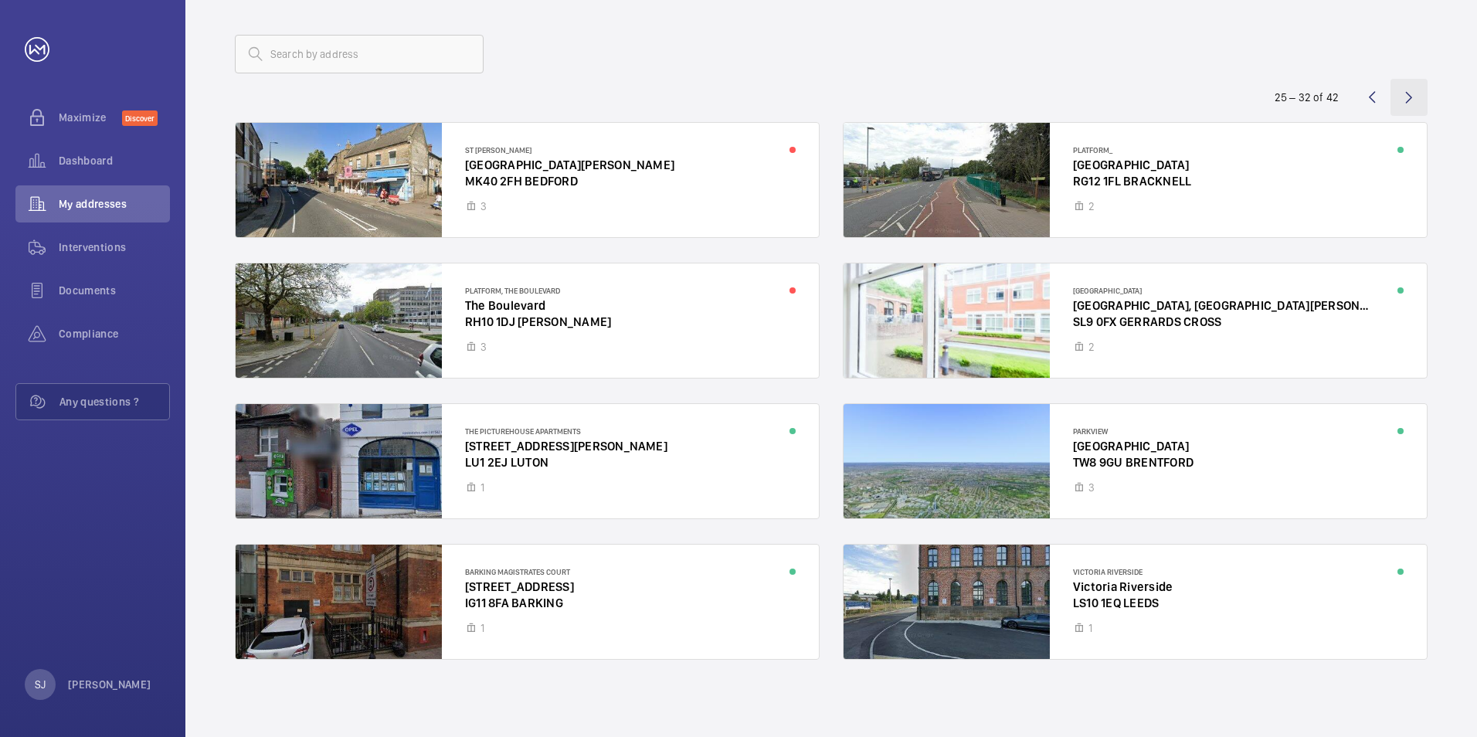
click at [1402, 95] on wm-front-icon-button at bounding box center [1408, 97] width 37 height 37
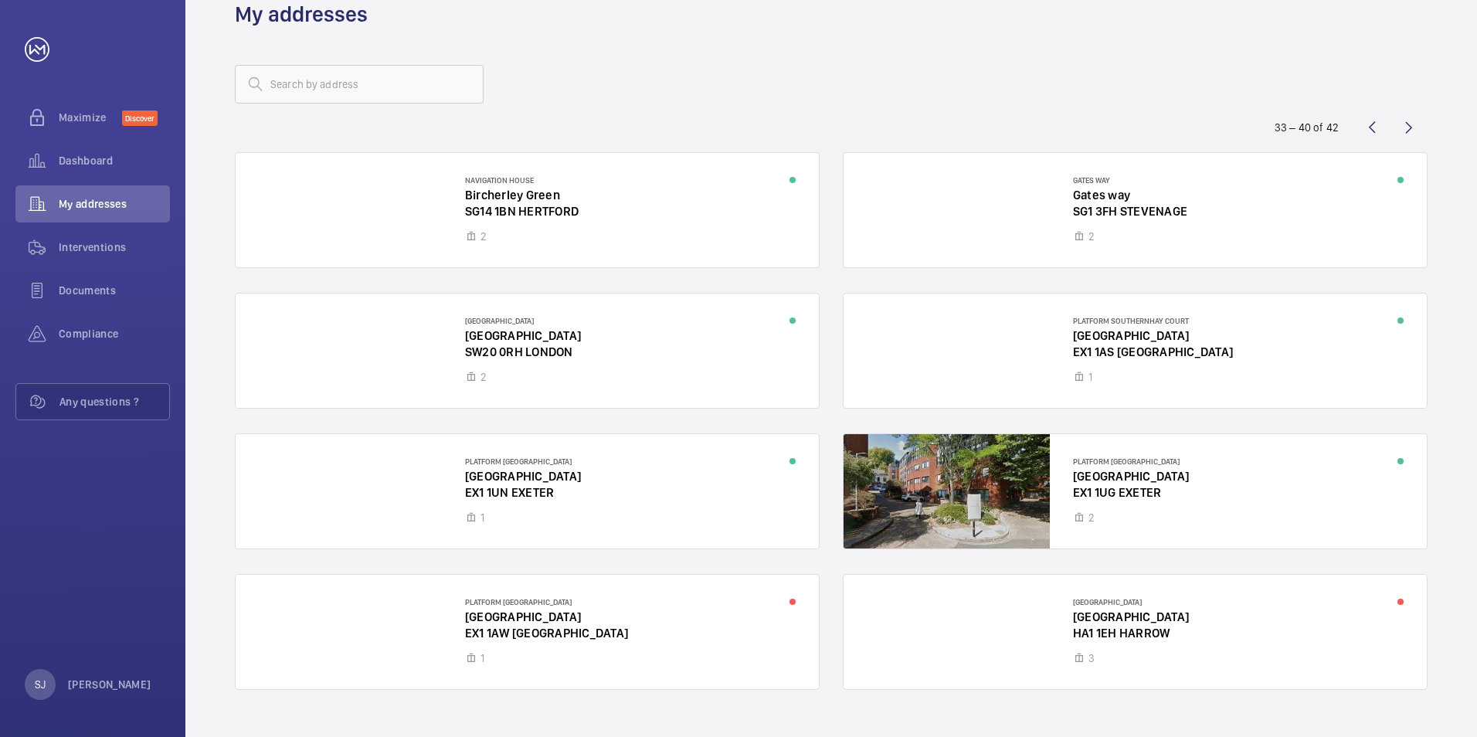
scroll to position [67, 0]
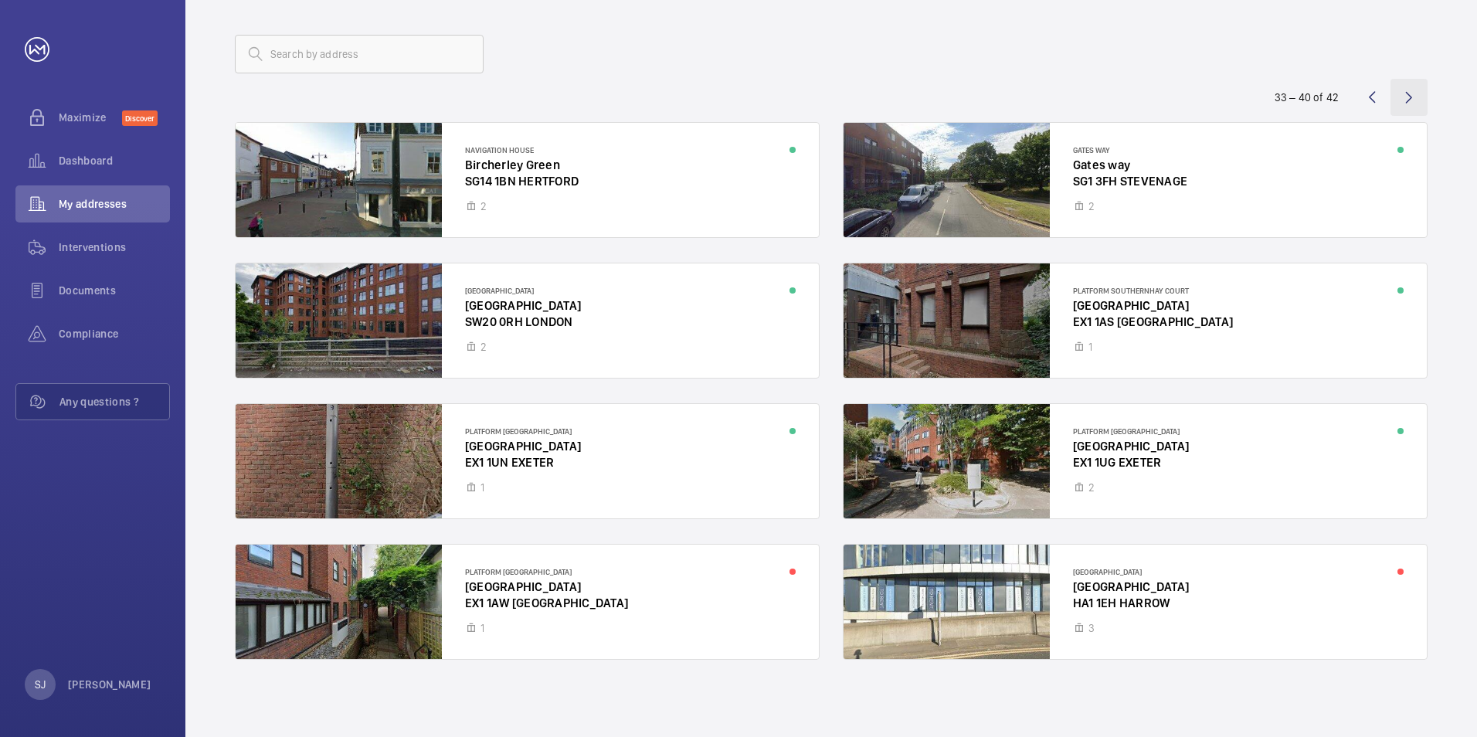
click at [1413, 95] on wm-front-icon-button at bounding box center [1408, 97] width 37 height 37
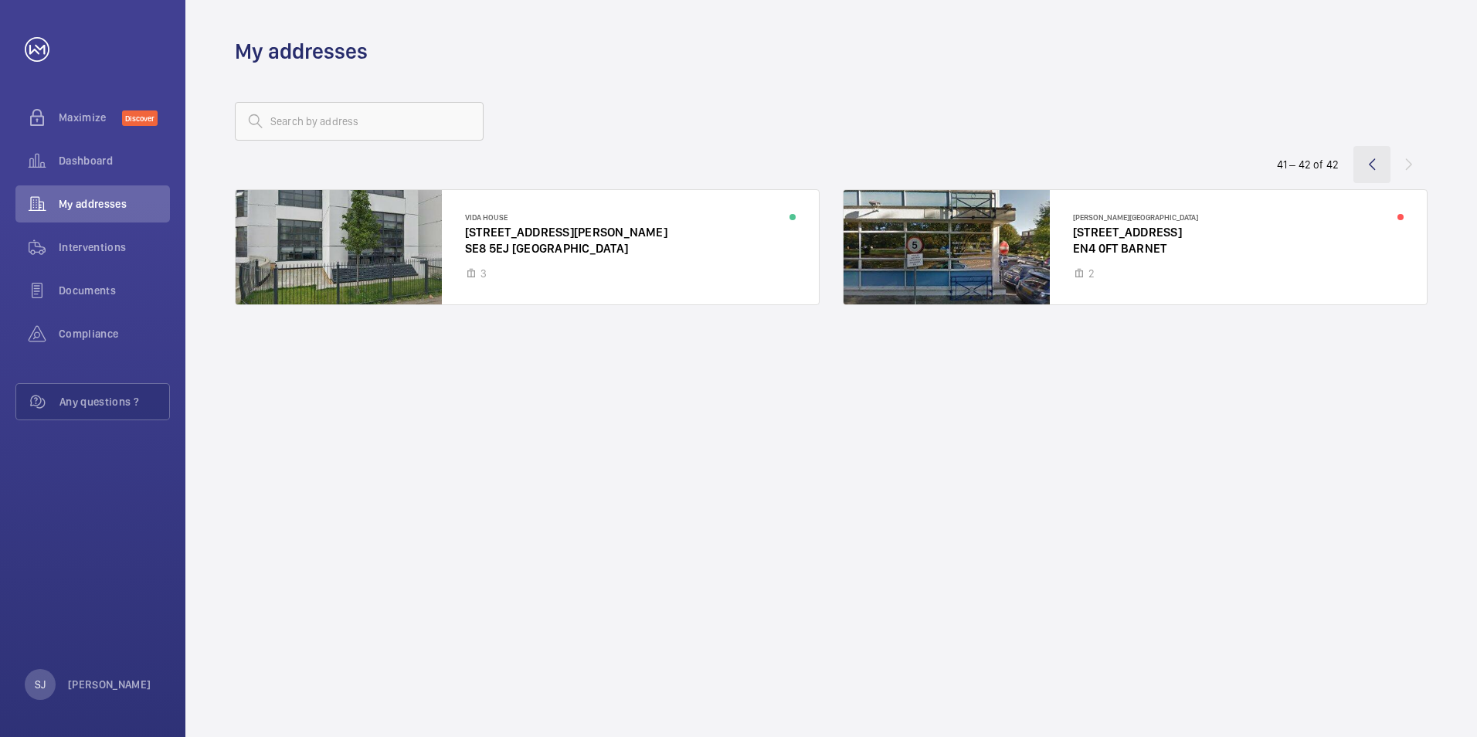
click at [1360, 165] on wm-front-icon-button at bounding box center [1371, 164] width 37 height 37
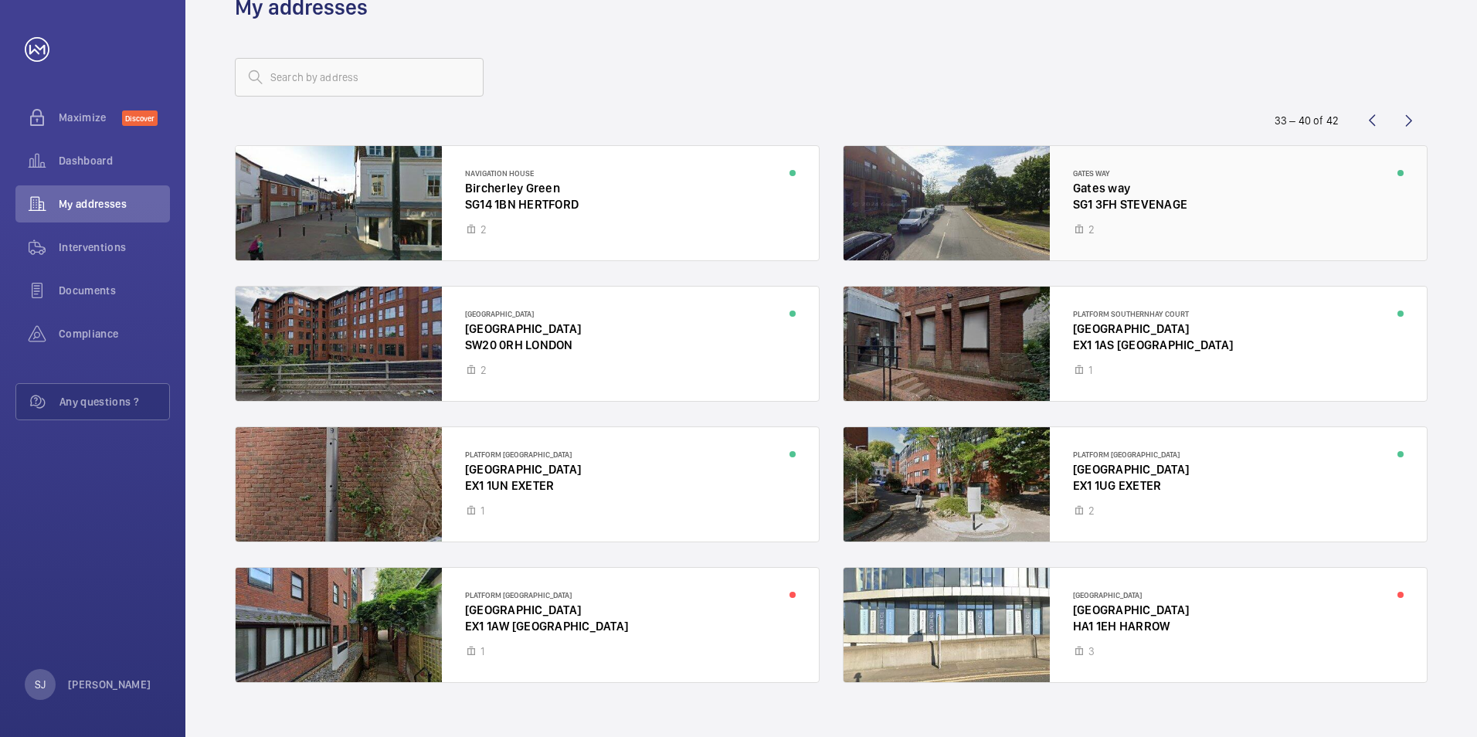
scroll to position [67, 0]
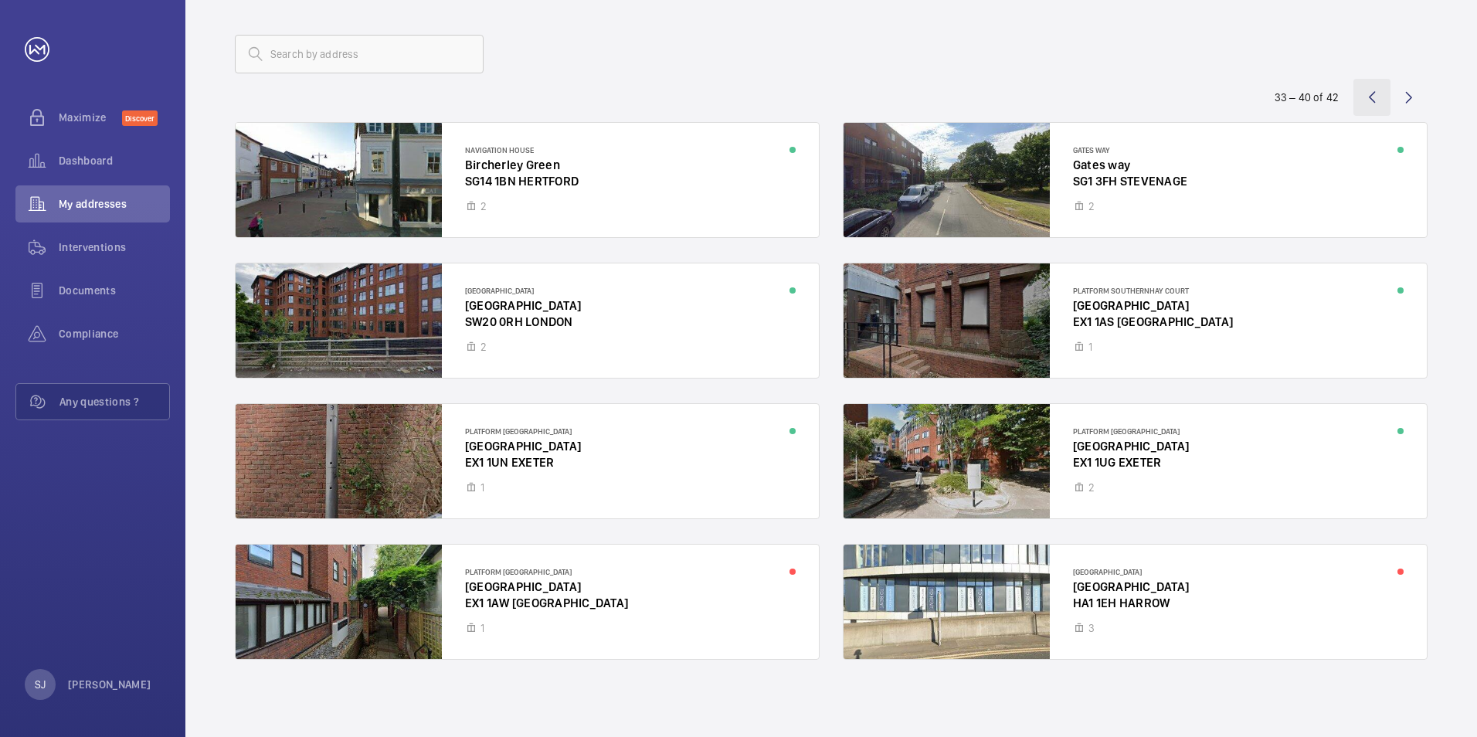
click at [1363, 92] on wm-front-icon-button at bounding box center [1371, 97] width 37 height 37
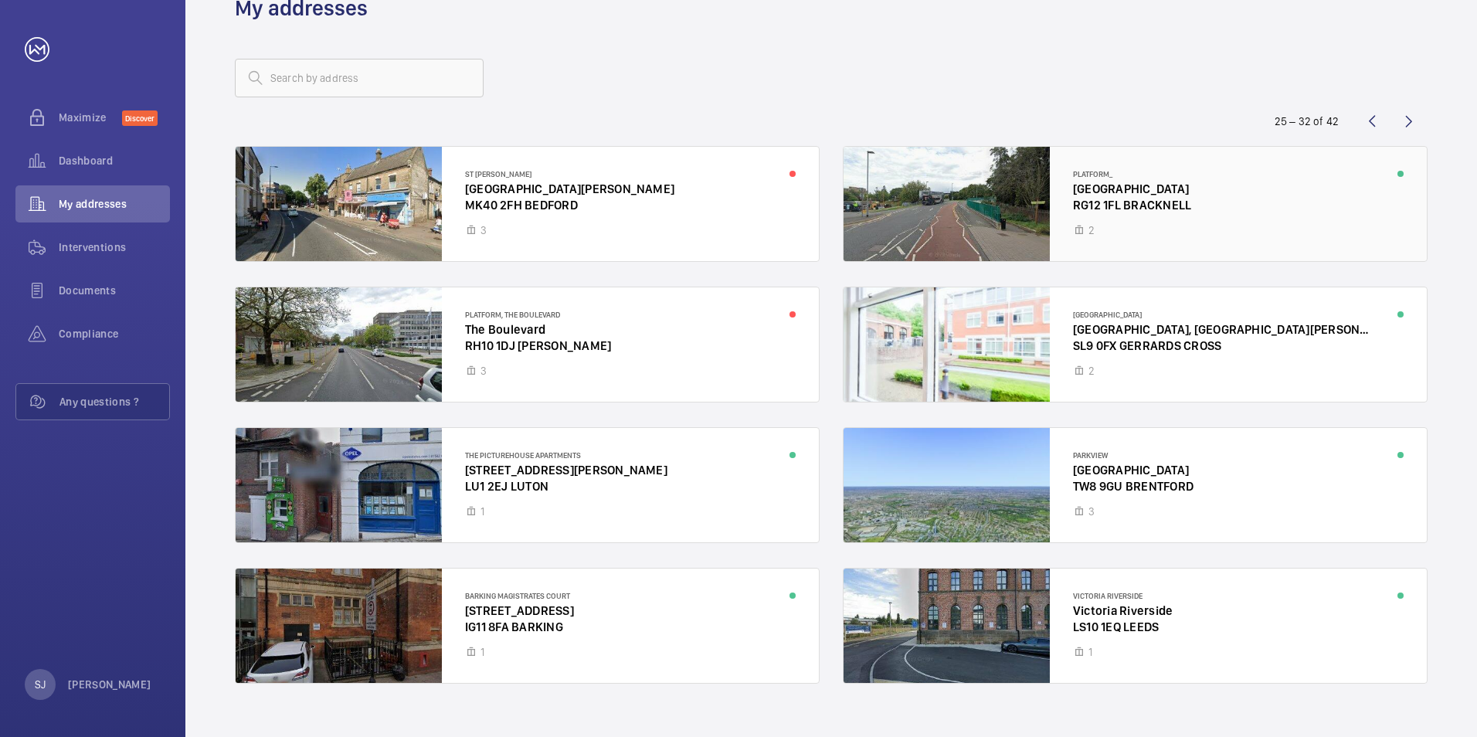
scroll to position [67, 0]
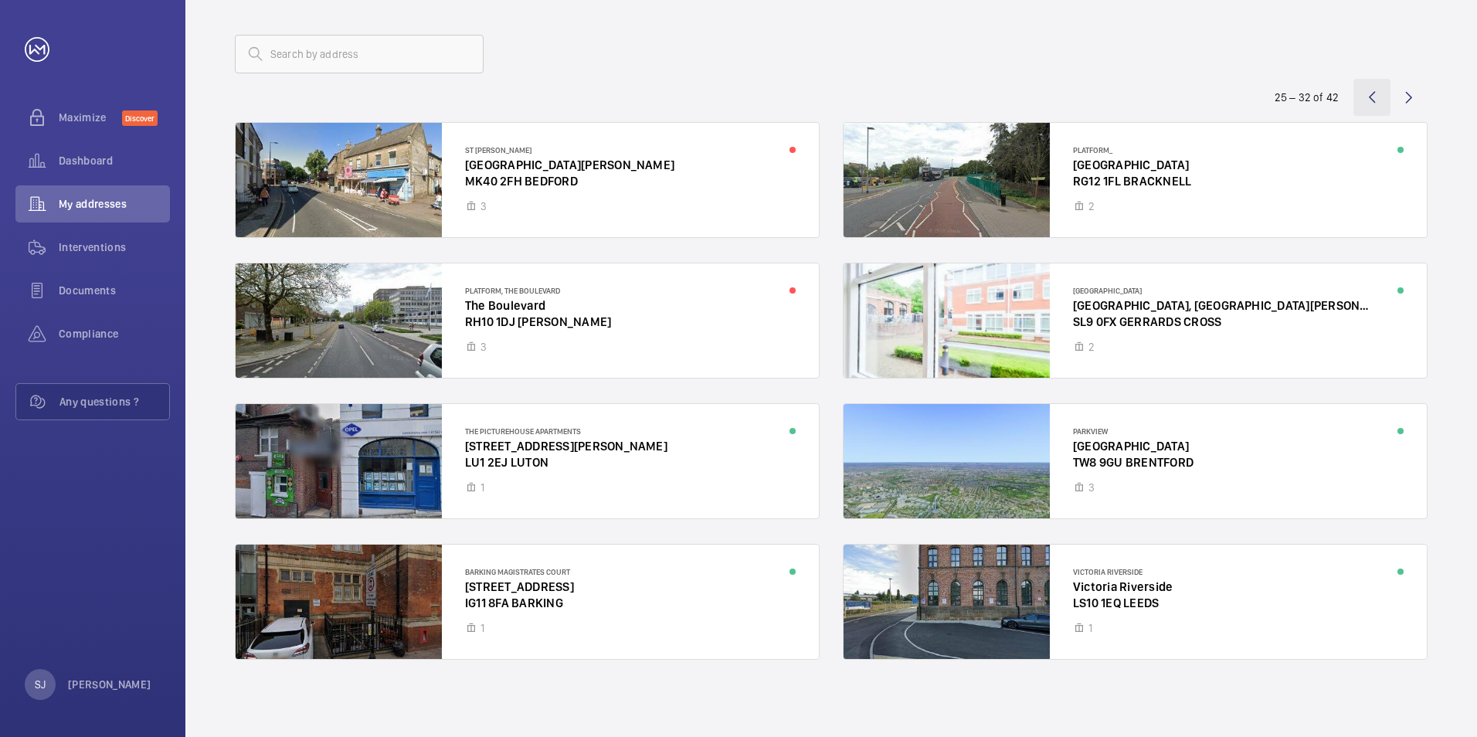
click at [1366, 94] on wm-front-icon-button at bounding box center [1371, 97] width 37 height 37
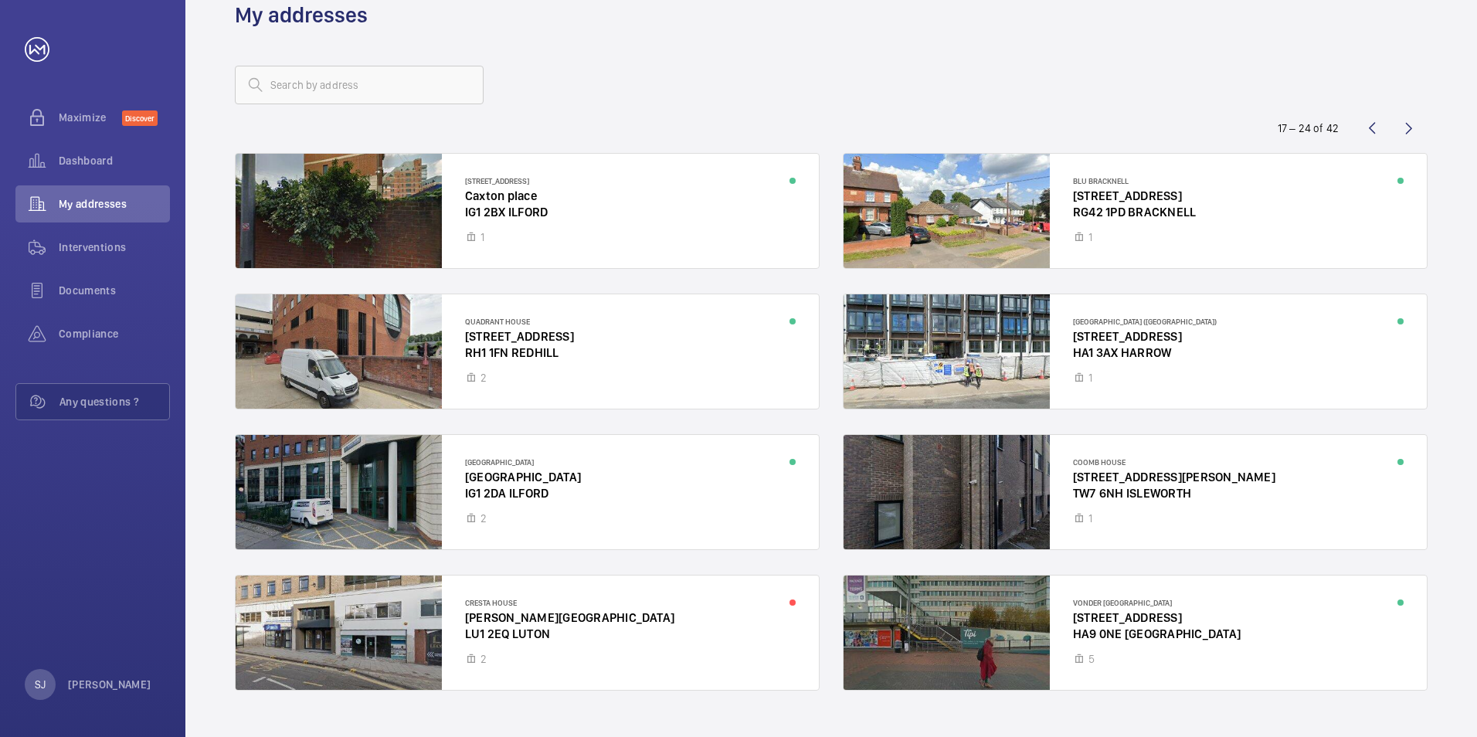
scroll to position [67, 0]
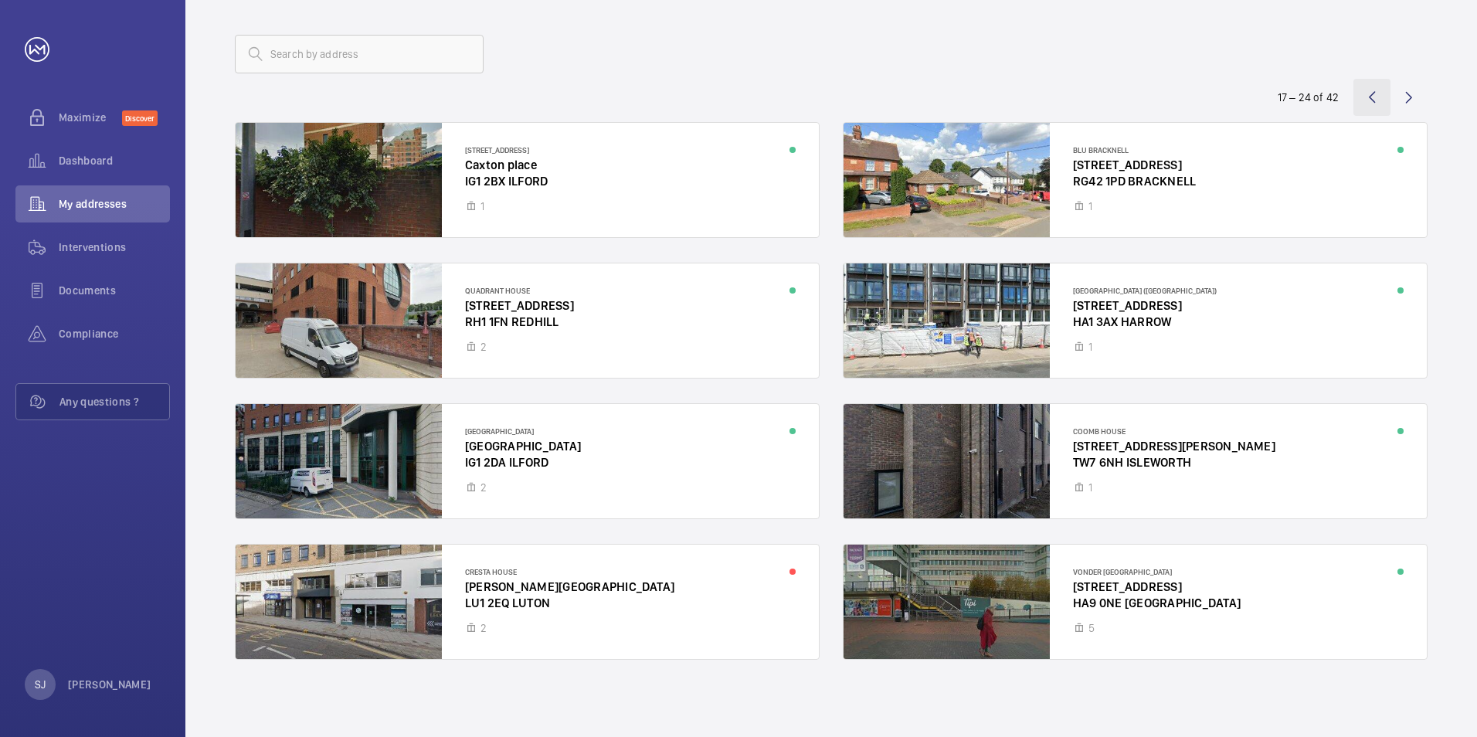
click at [1370, 97] on wm-front-icon-button at bounding box center [1371, 97] width 37 height 37
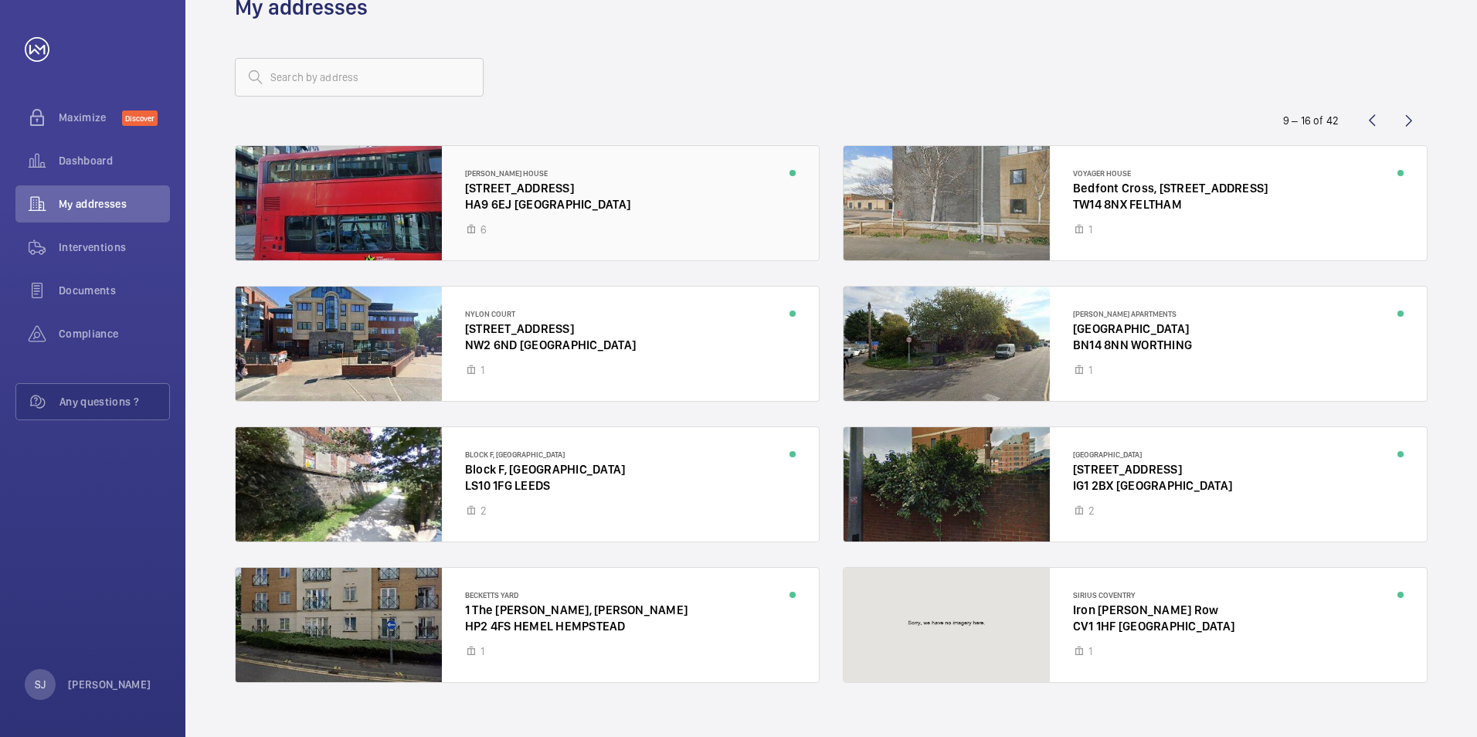
scroll to position [67, 0]
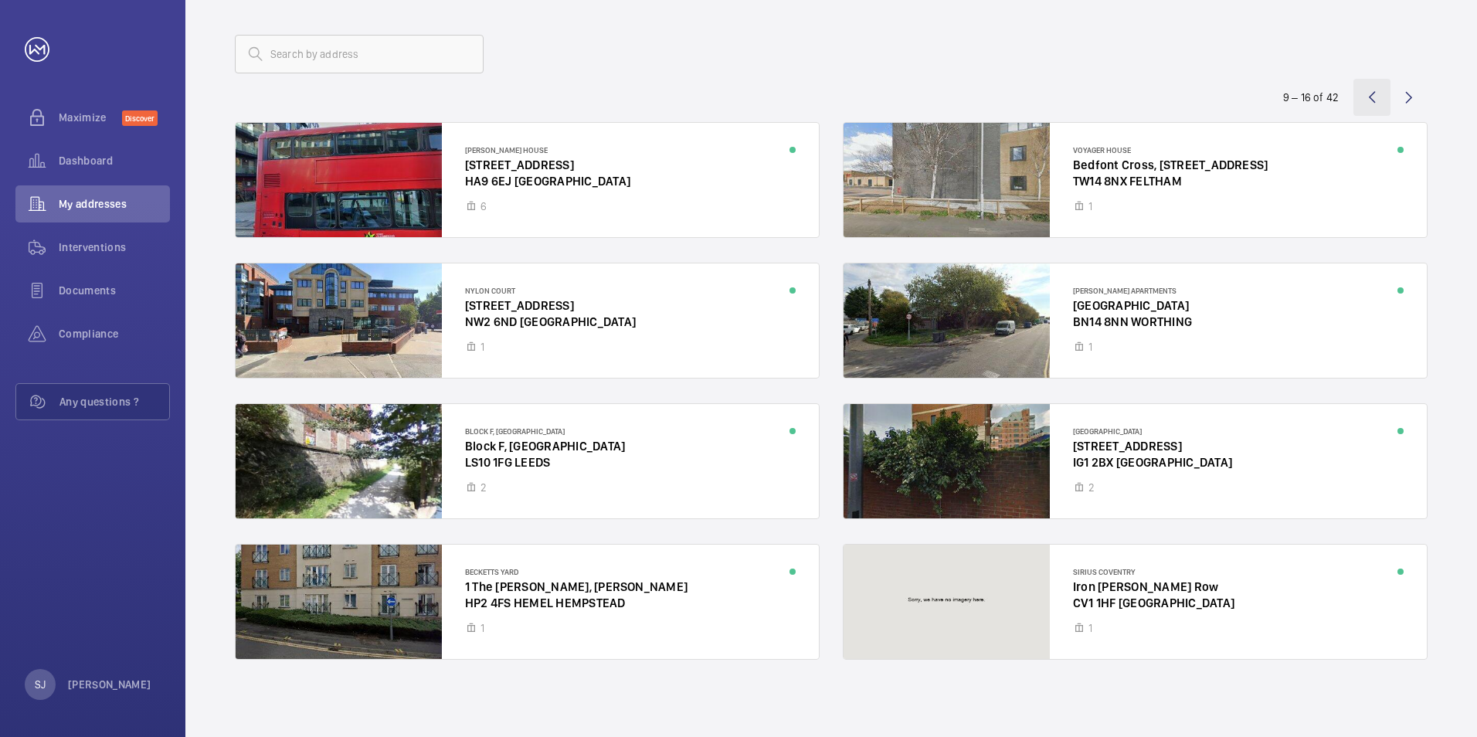
click at [1366, 93] on wm-front-icon-button at bounding box center [1371, 97] width 37 height 37
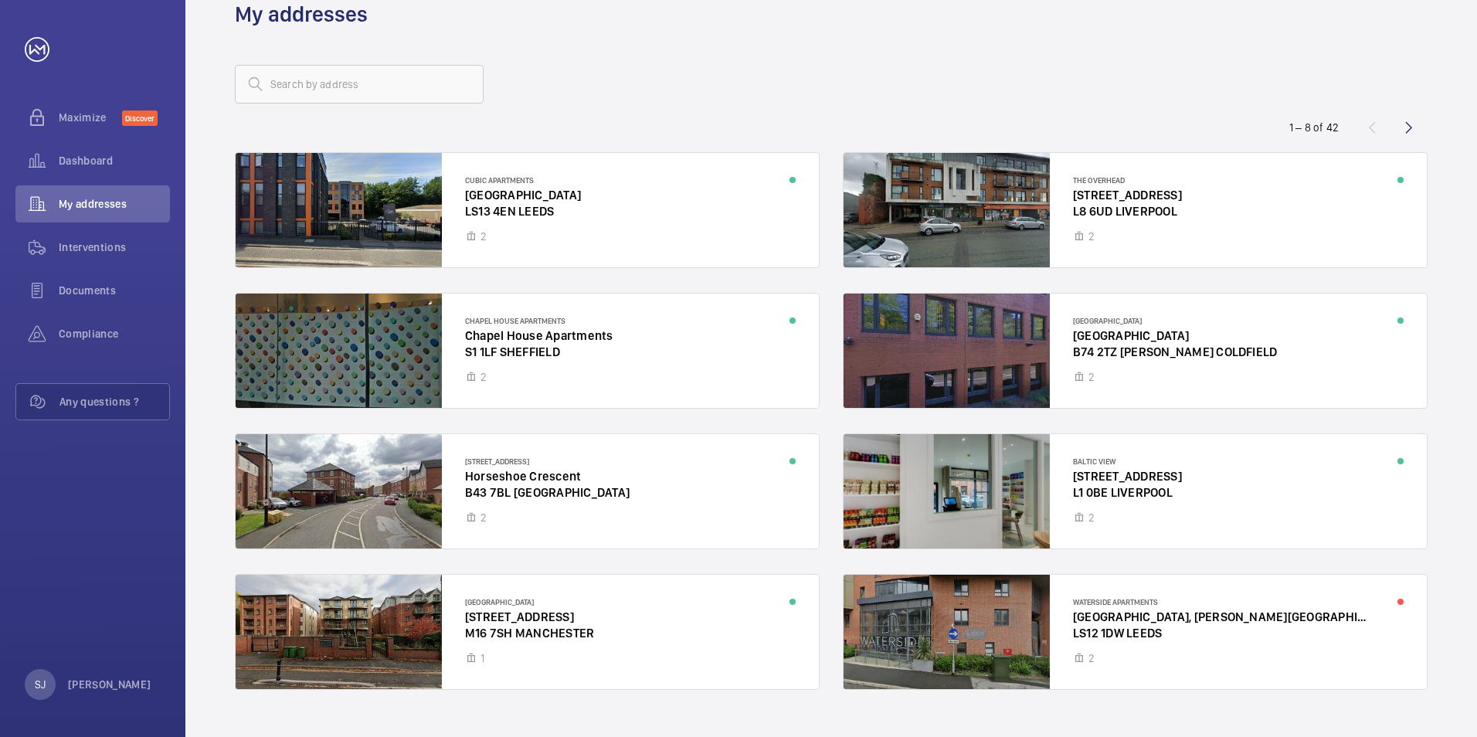
scroll to position [67, 0]
